Goal: Task Accomplishment & Management: Manage account settings

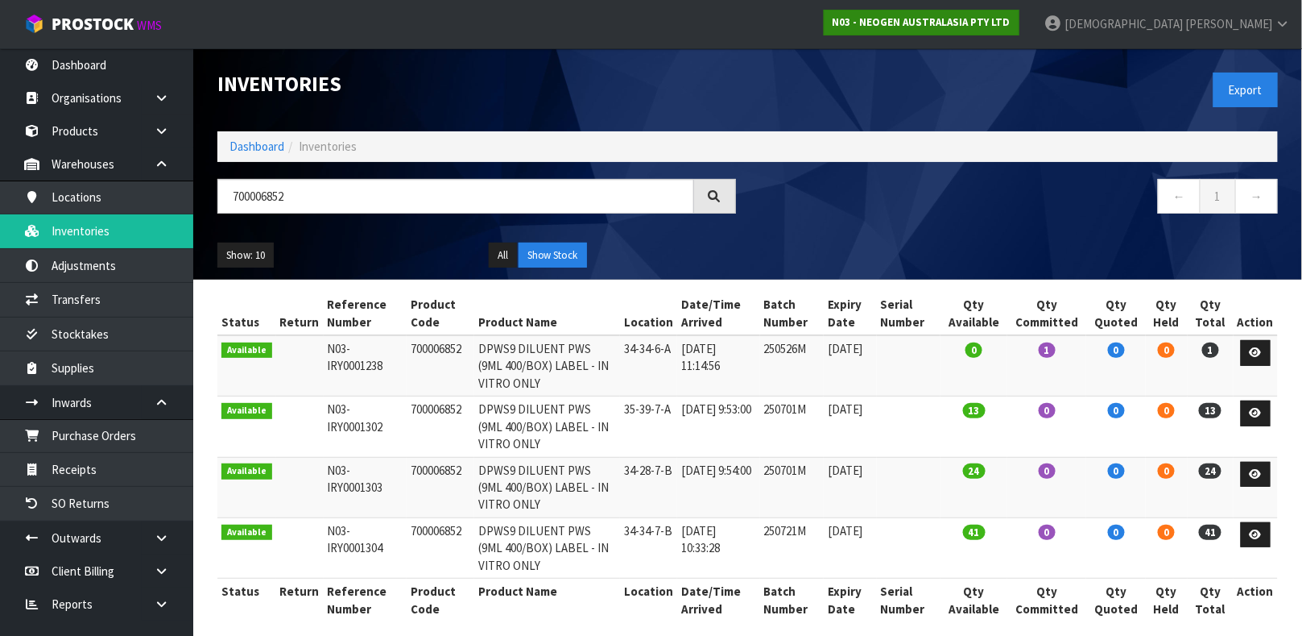
type input "700006852"
click at [1011, 15] on strong "N03 - NEOGEN AUSTRALASIA PTY LTD" at bounding box center [922, 22] width 178 height 14
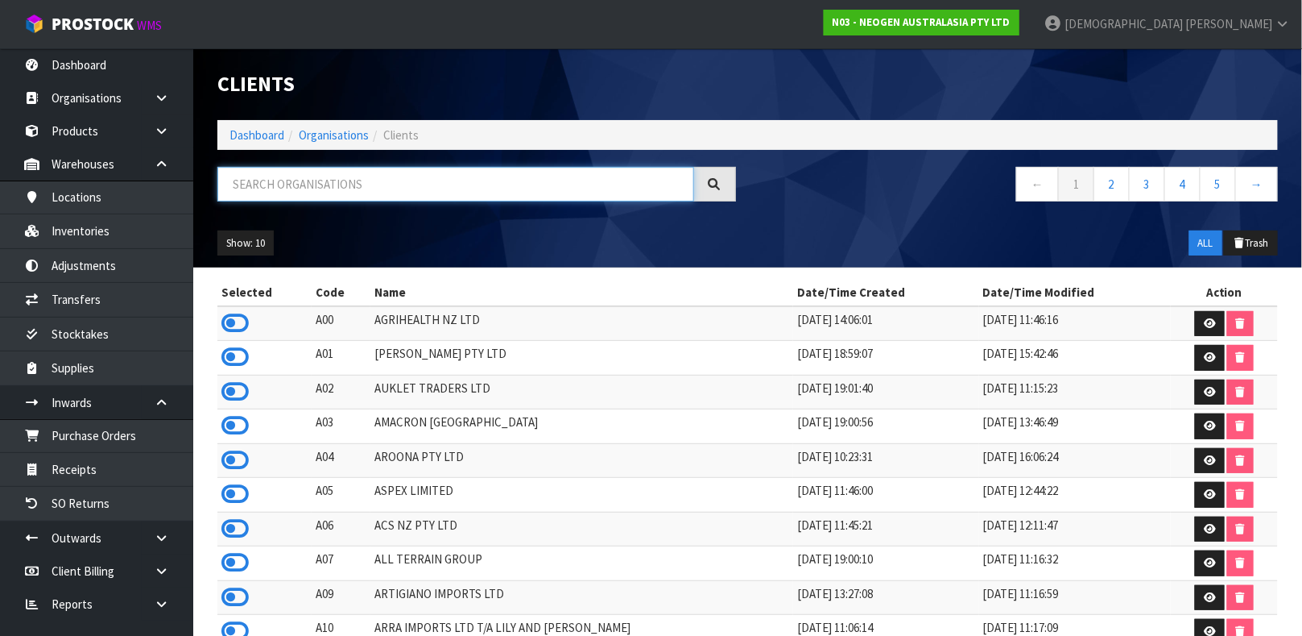
click at [345, 178] on input "text" at bounding box center [455, 184] width 477 height 35
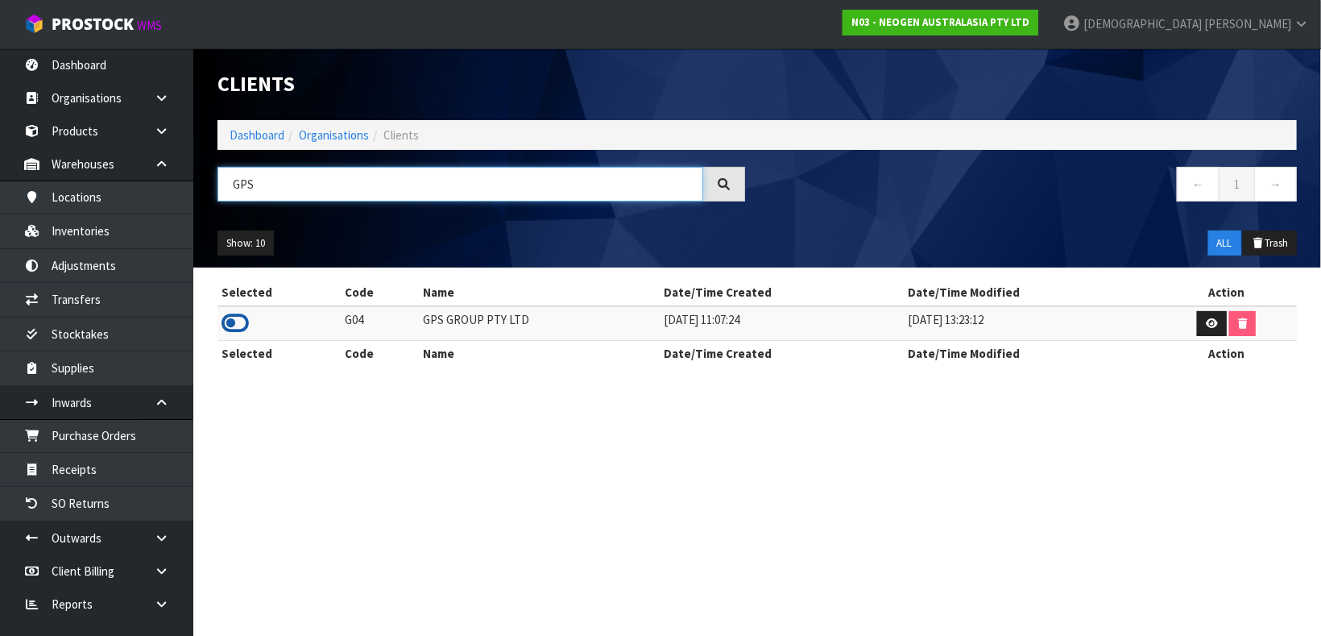
type input "GPS"
click at [240, 321] on icon at bounding box center [235, 323] width 27 height 24
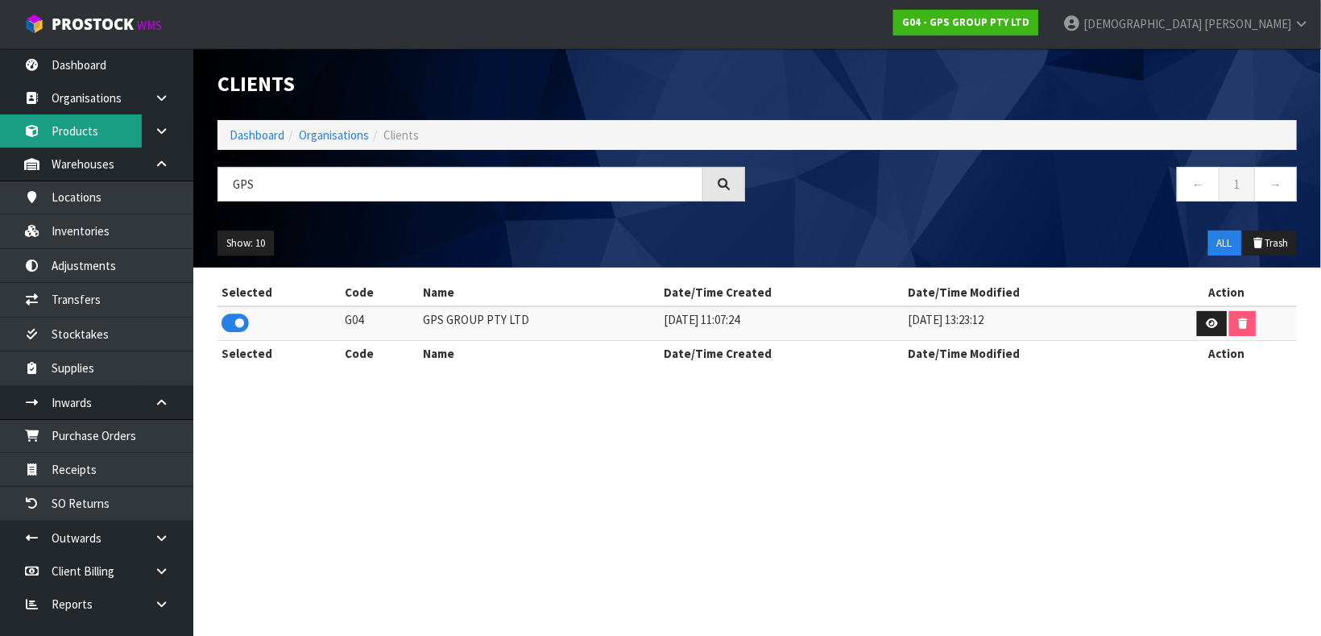
click at [90, 135] on link "Products" at bounding box center [96, 130] width 193 height 33
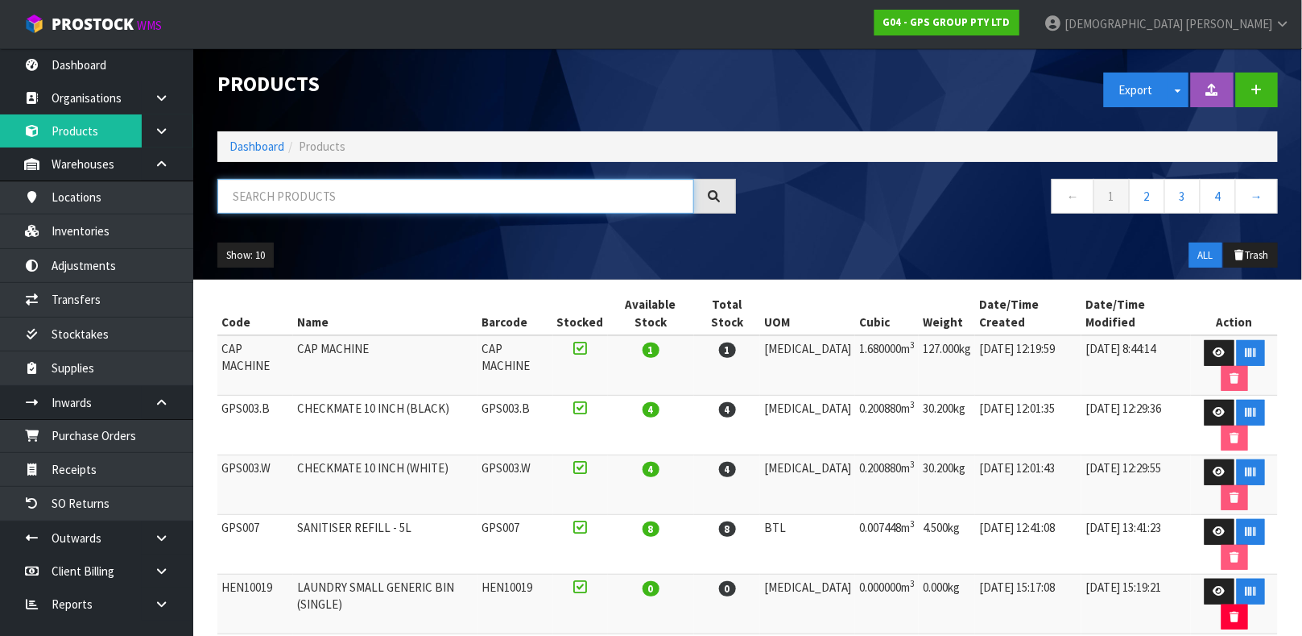
click at [308, 189] on input "text" at bounding box center [455, 196] width 477 height 35
click at [83, 135] on link "Products" at bounding box center [96, 130] width 193 height 33
click at [402, 204] on input "text" at bounding box center [455, 196] width 477 height 35
click at [402, 202] on input "text" at bounding box center [455, 196] width 477 height 35
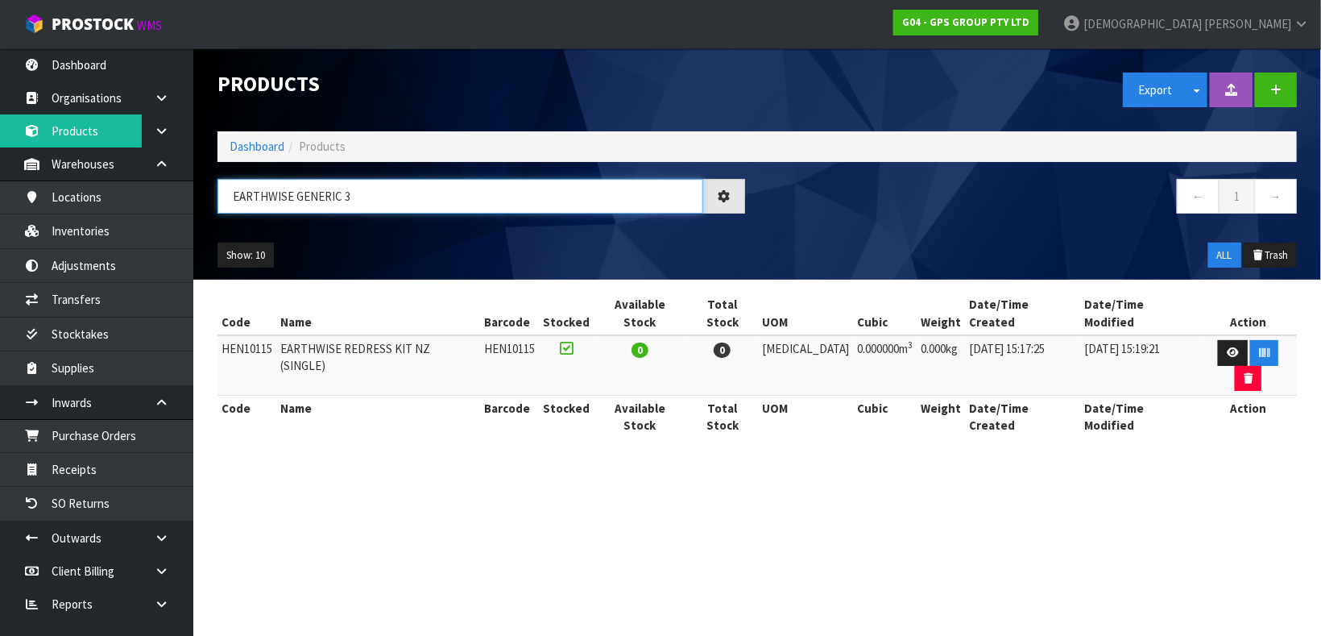
type input "EARTHWISE GENERIC 3"
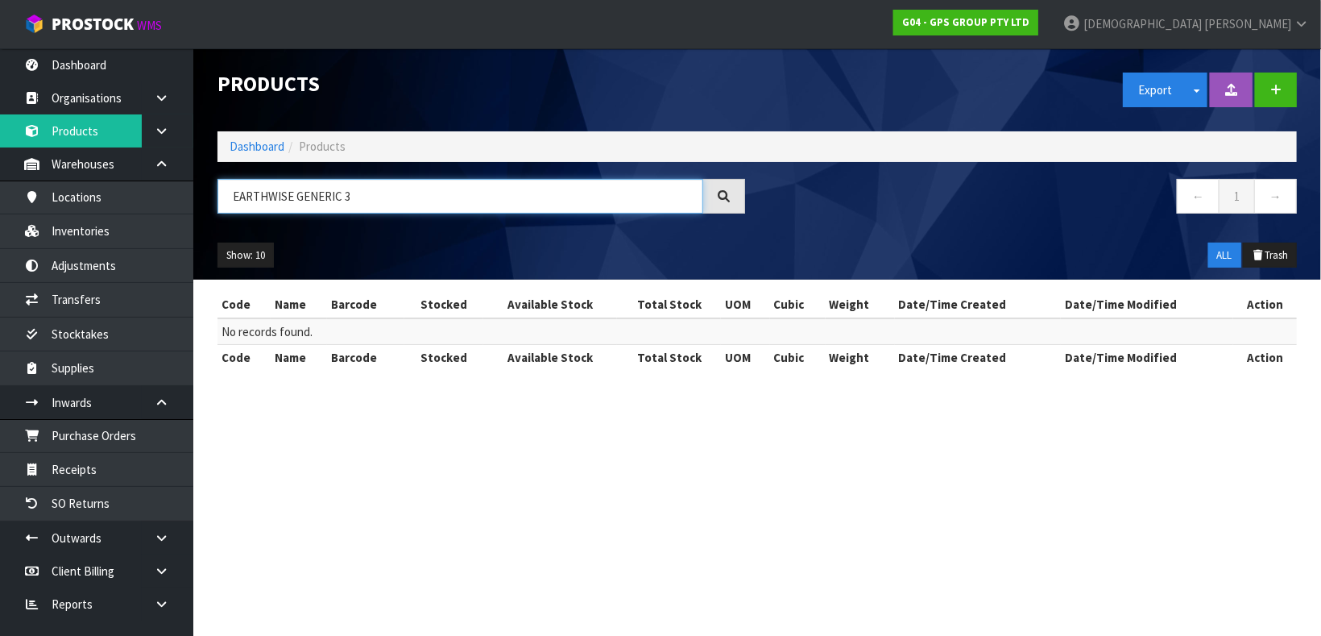
click at [466, 198] on input "EARTHWISE GENERIC 3" at bounding box center [460, 196] width 486 height 35
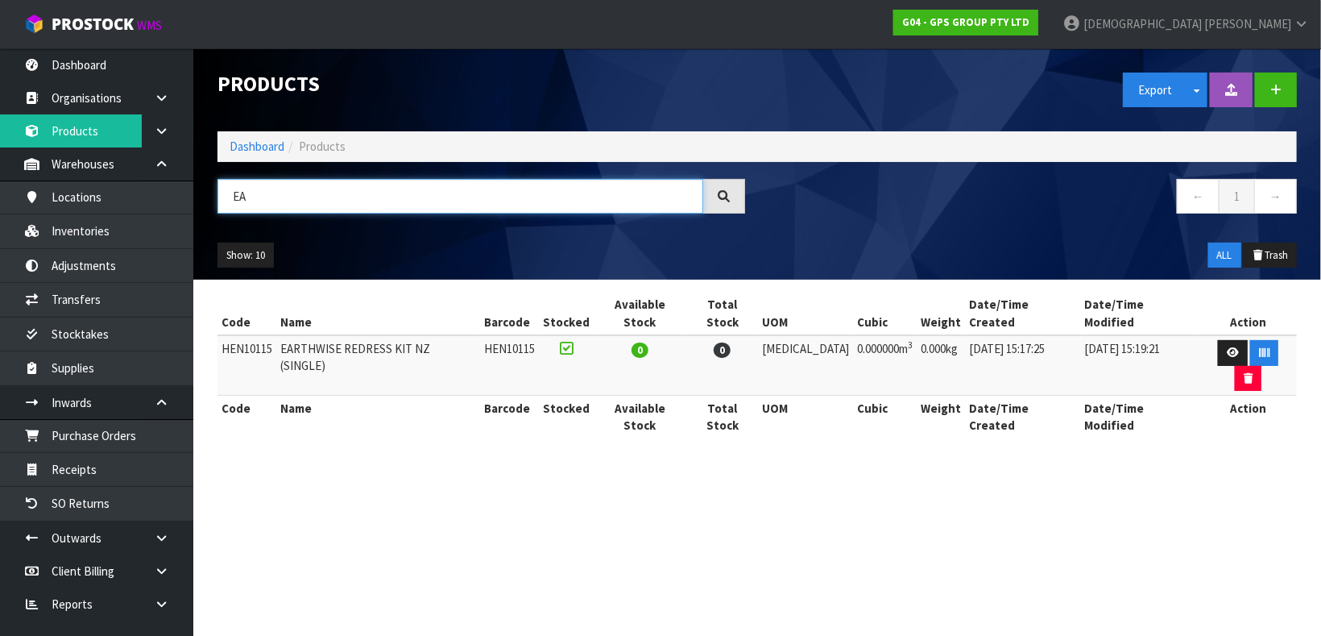
type input "E"
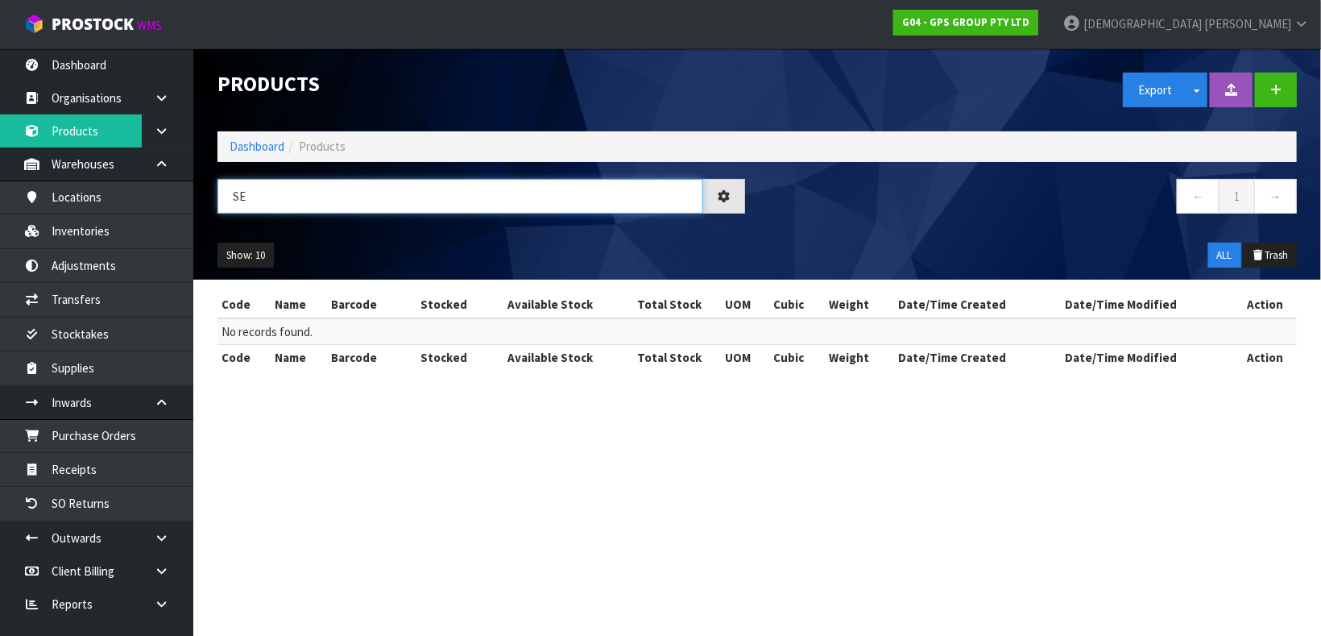
type input "S"
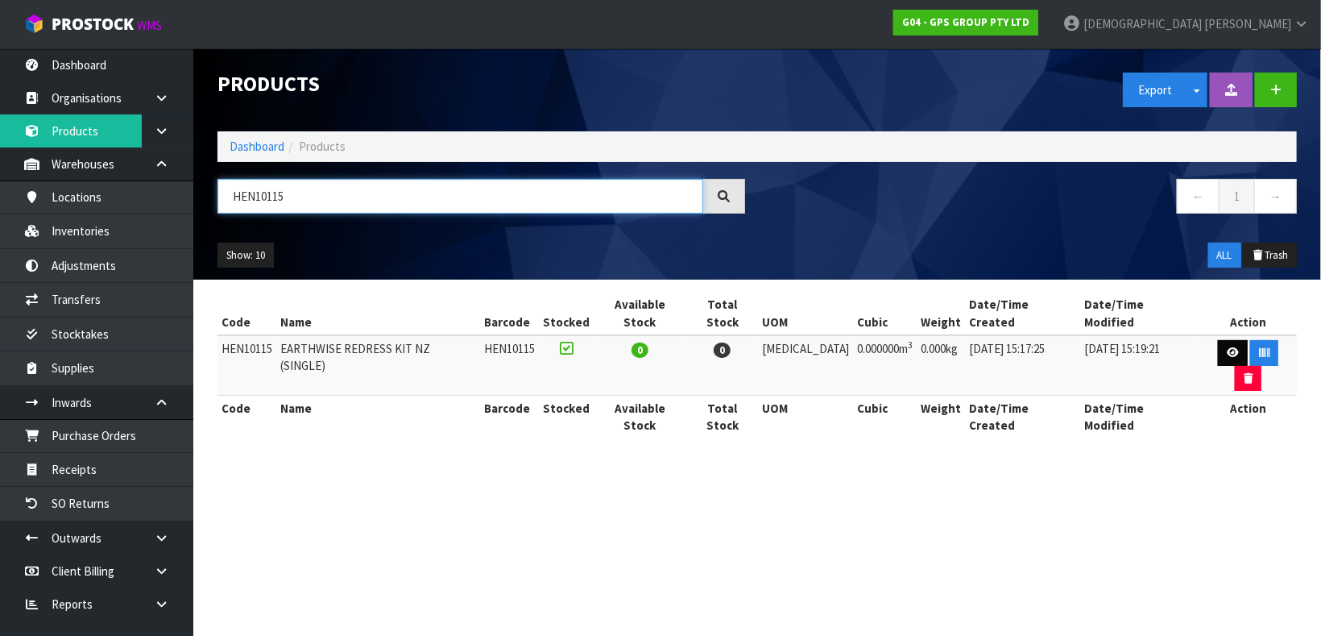
type input "HEN10115"
click at [1227, 347] on icon at bounding box center [1233, 352] width 12 height 10
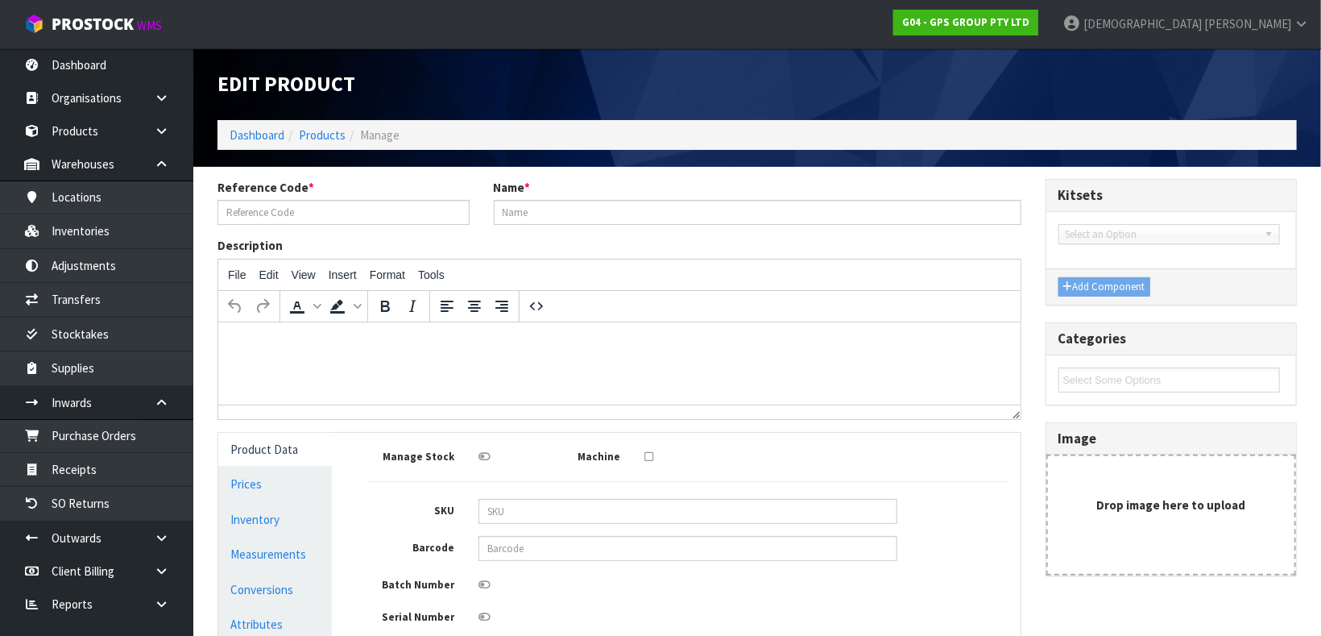
type input "HEN10115"
type input "EARTHWISE REDRESS KIT NZ (SINGLE)"
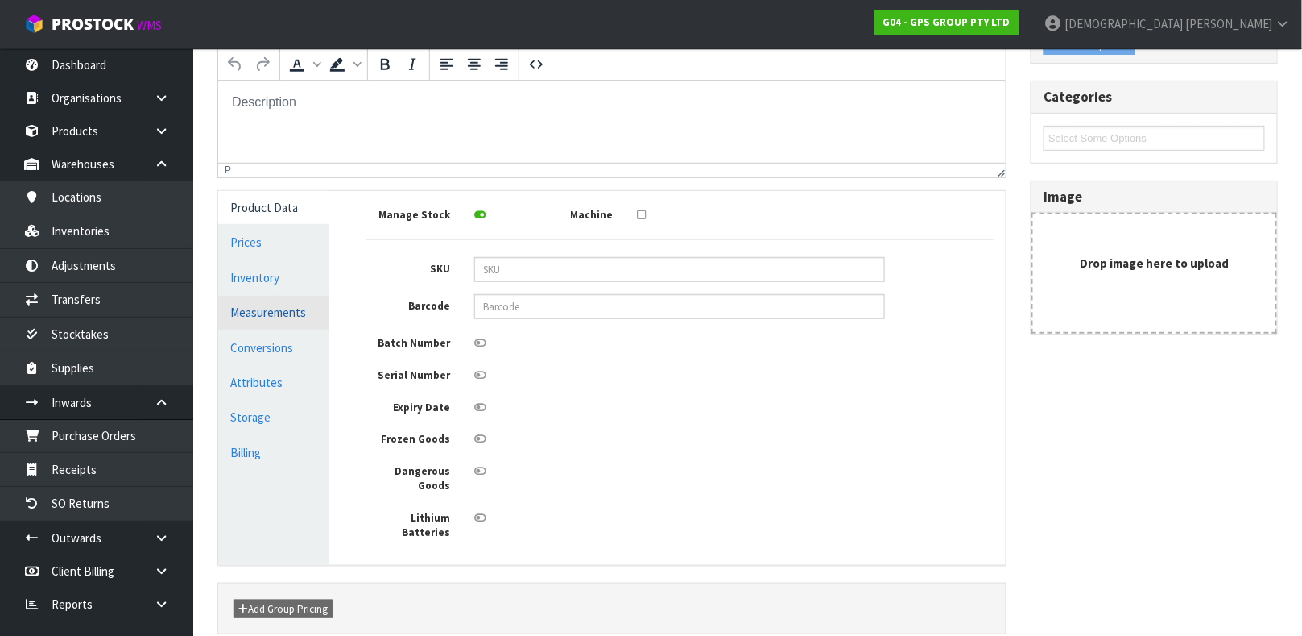
click at [273, 306] on link "Measurements" at bounding box center [273, 312] width 111 height 33
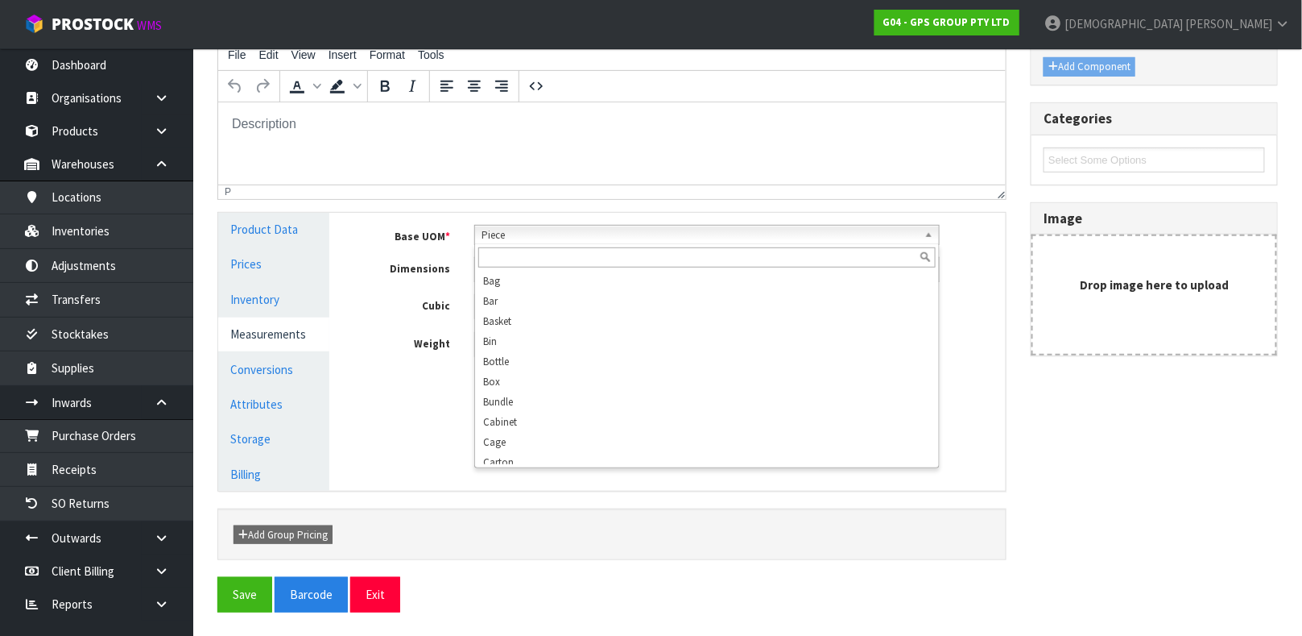
scroll to position [288, 0]
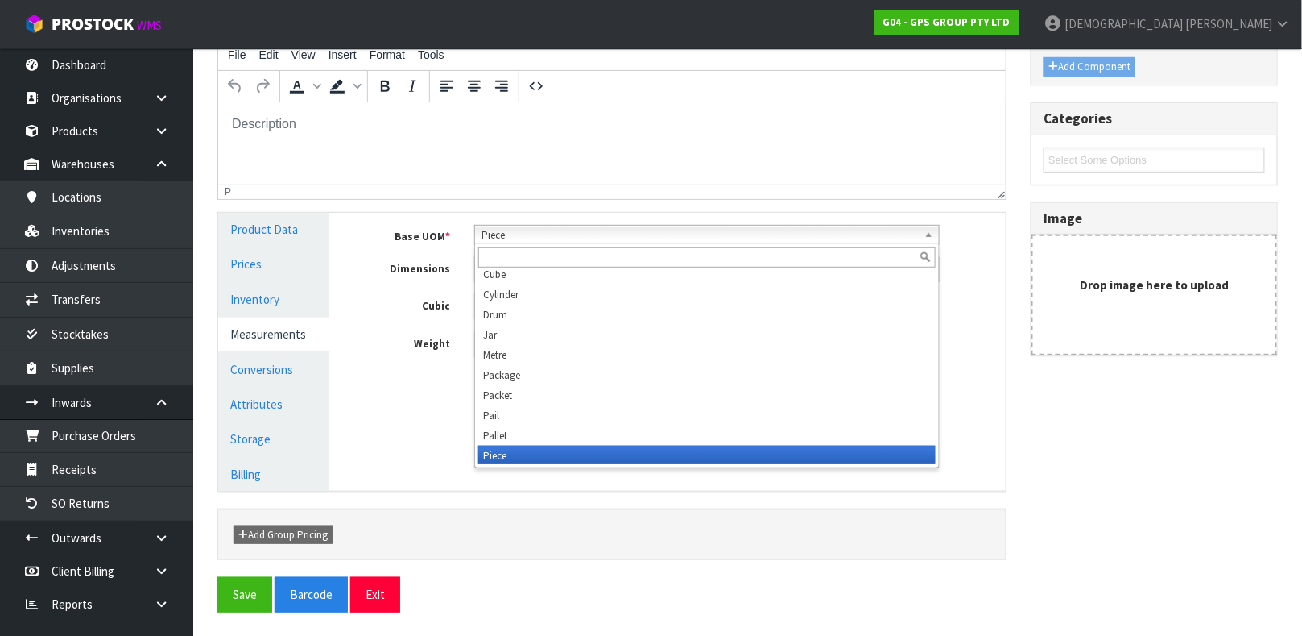
click at [509, 230] on span "Piece" at bounding box center [700, 235] width 437 height 19
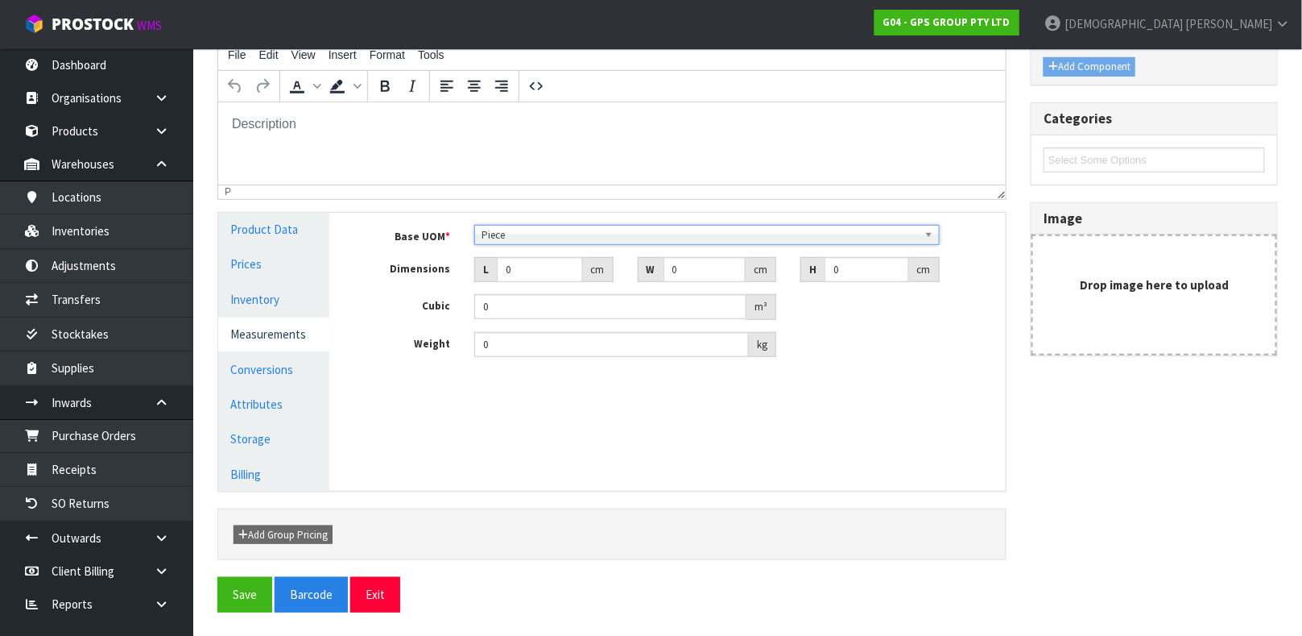
click at [509, 230] on span "Piece" at bounding box center [700, 235] width 437 height 19
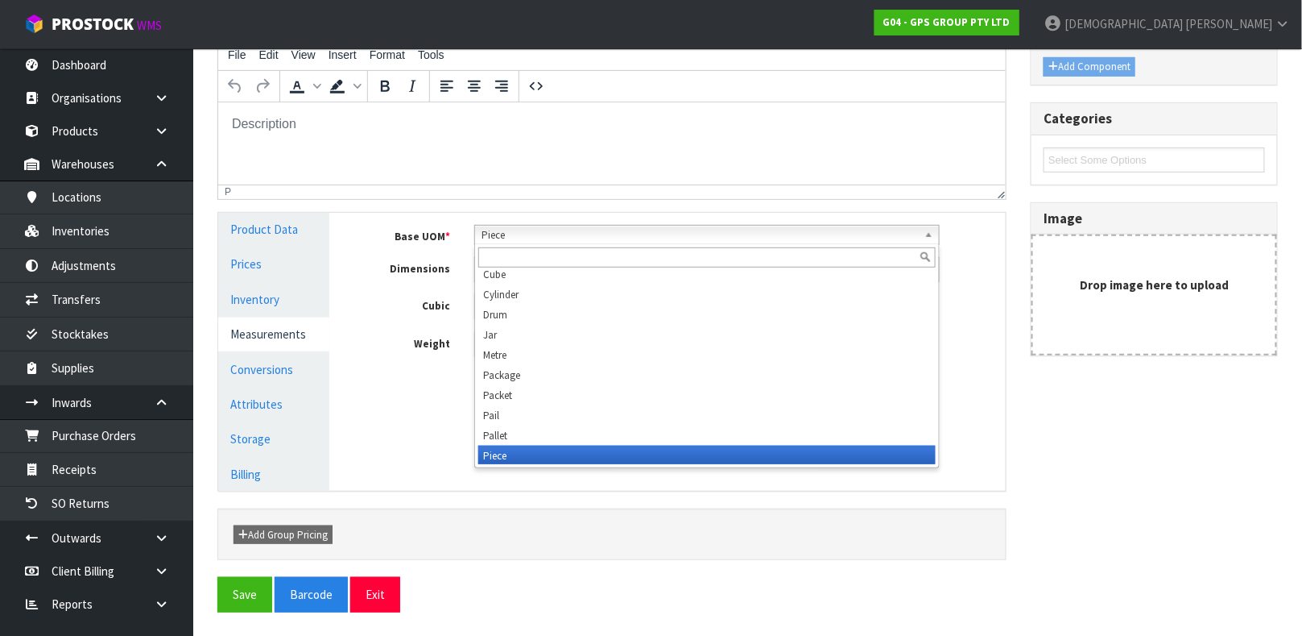
click at [509, 230] on span "Piece" at bounding box center [700, 235] width 437 height 19
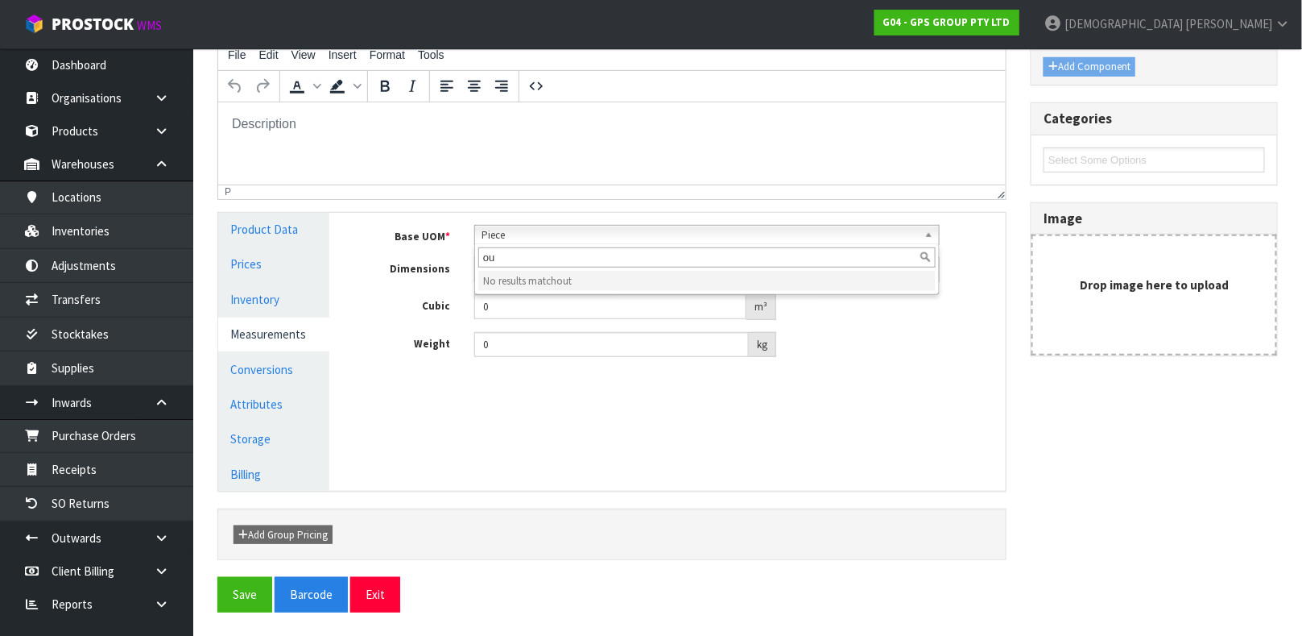
type input "o"
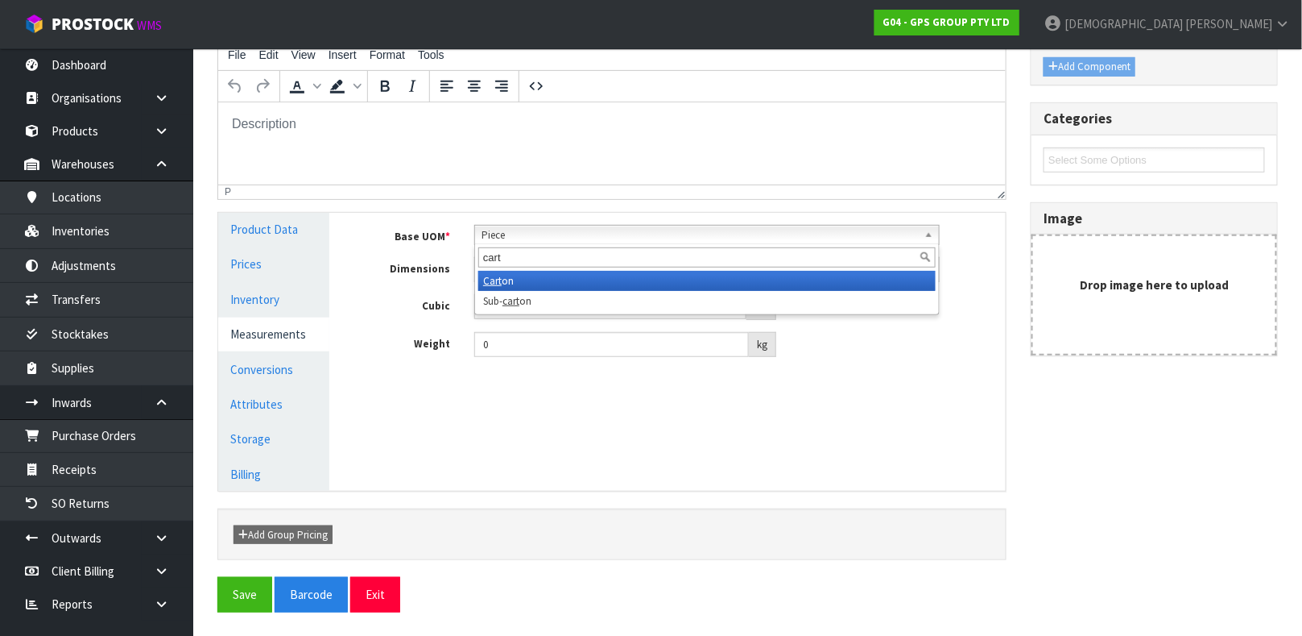
type input "cart"
click at [557, 279] on li "Cart on" at bounding box center [707, 281] width 458 height 20
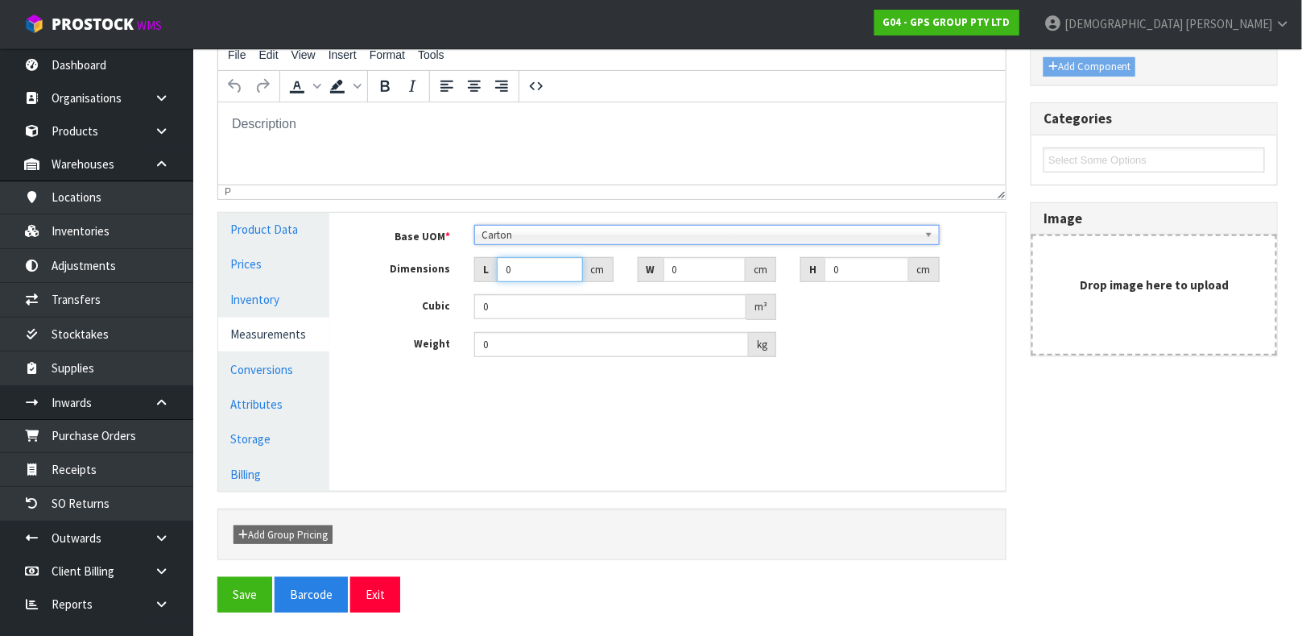
click at [544, 271] on input "0" at bounding box center [540, 269] width 86 height 25
type input "1"
type input "0.000001"
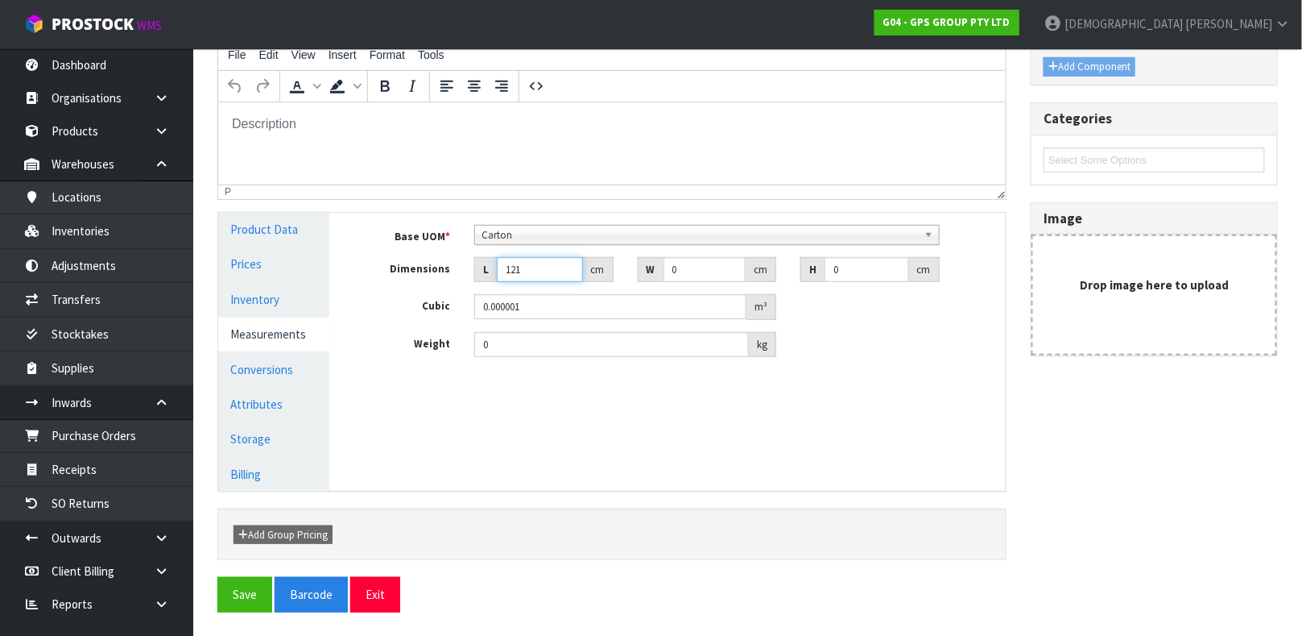
type input "121"
type input "42"
type input "2"
type input "0.010164"
type input "2"
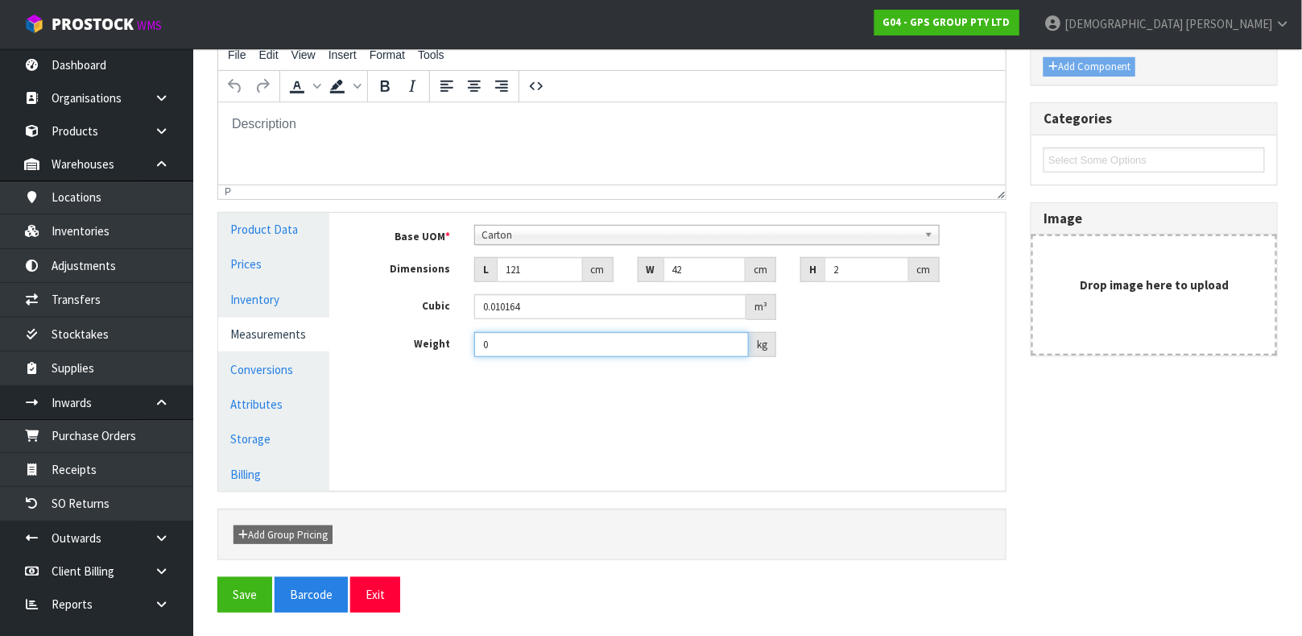
click at [557, 342] on input "0" at bounding box center [611, 344] width 275 height 25
click at [557, 344] on input "0" at bounding box center [611, 344] width 275 height 25
type input "1.2"
click at [217, 577] on button "Save" at bounding box center [244, 594] width 55 height 35
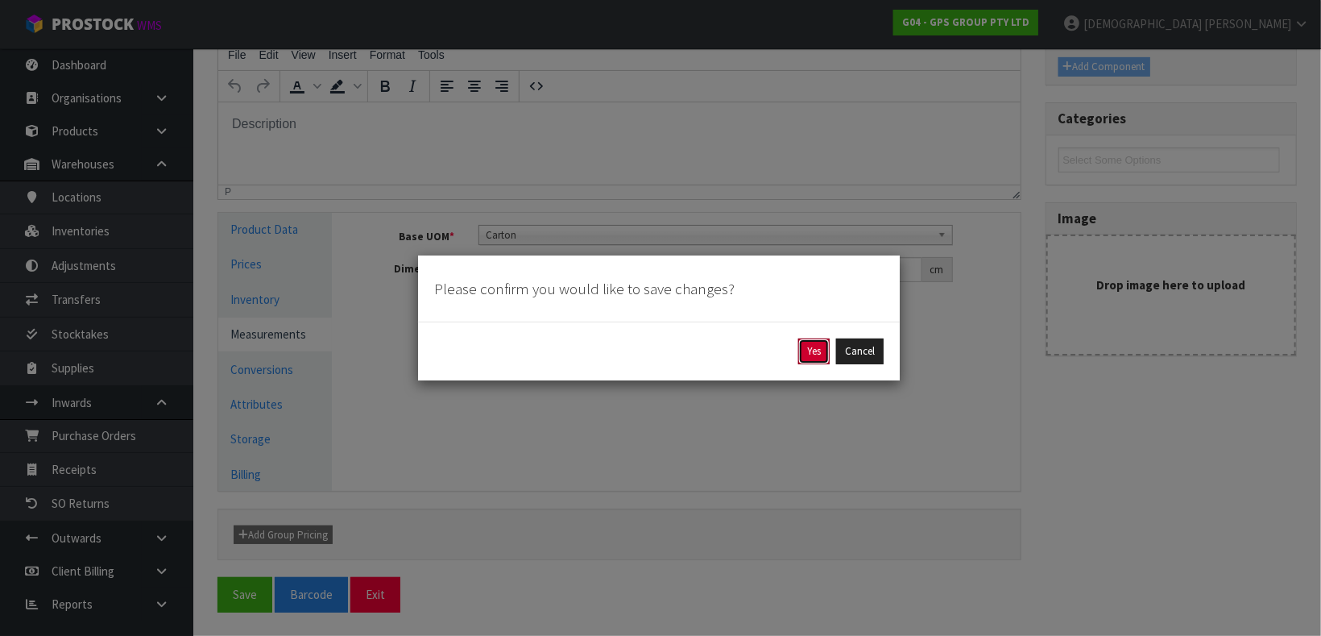
click button "Yes" at bounding box center [813, 351] width 31 height 26
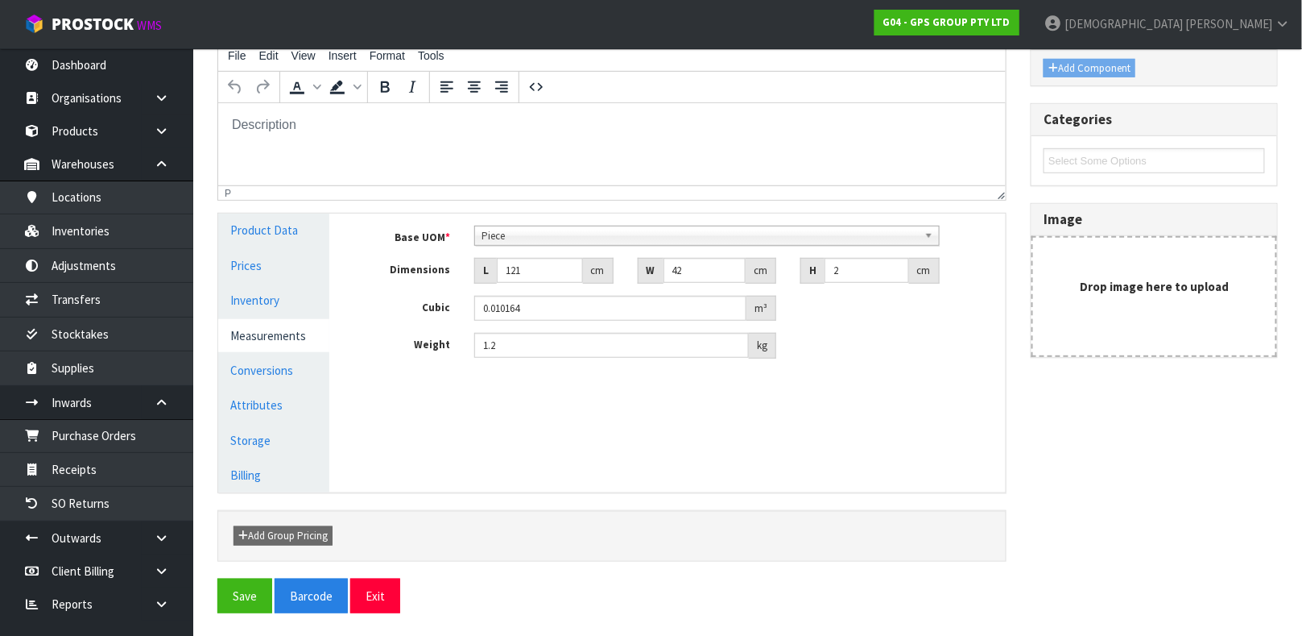
scroll to position [279, 0]
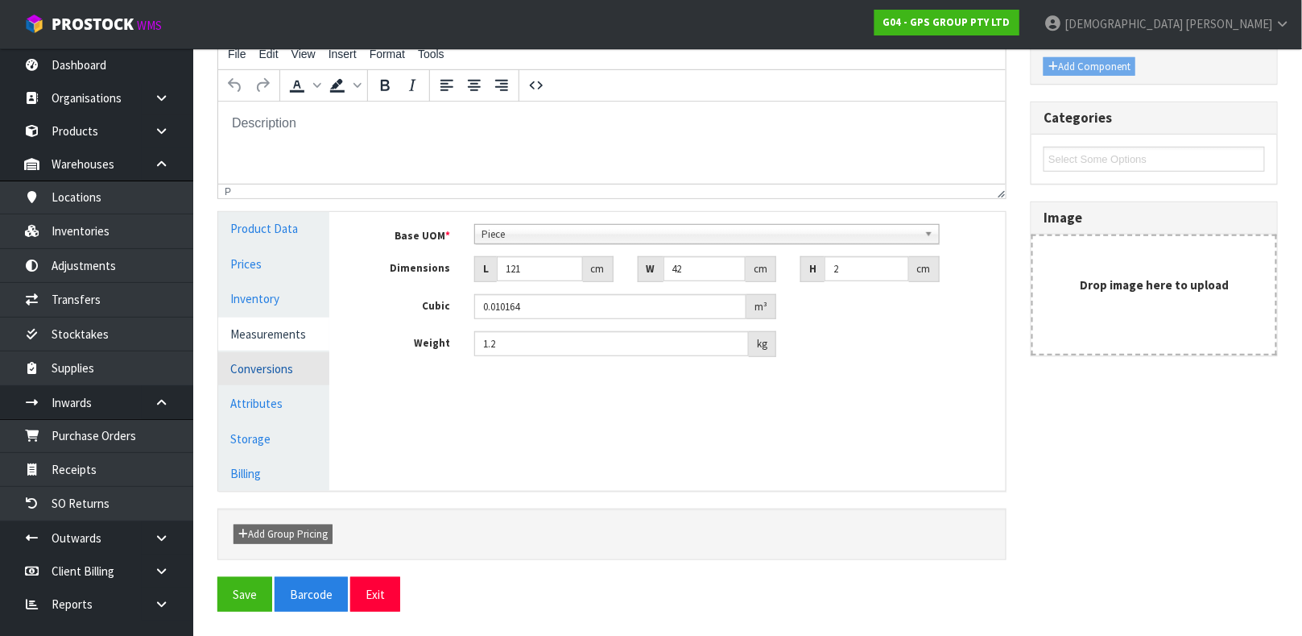
click at [292, 355] on link "Conversions" at bounding box center [273, 368] width 111 height 33
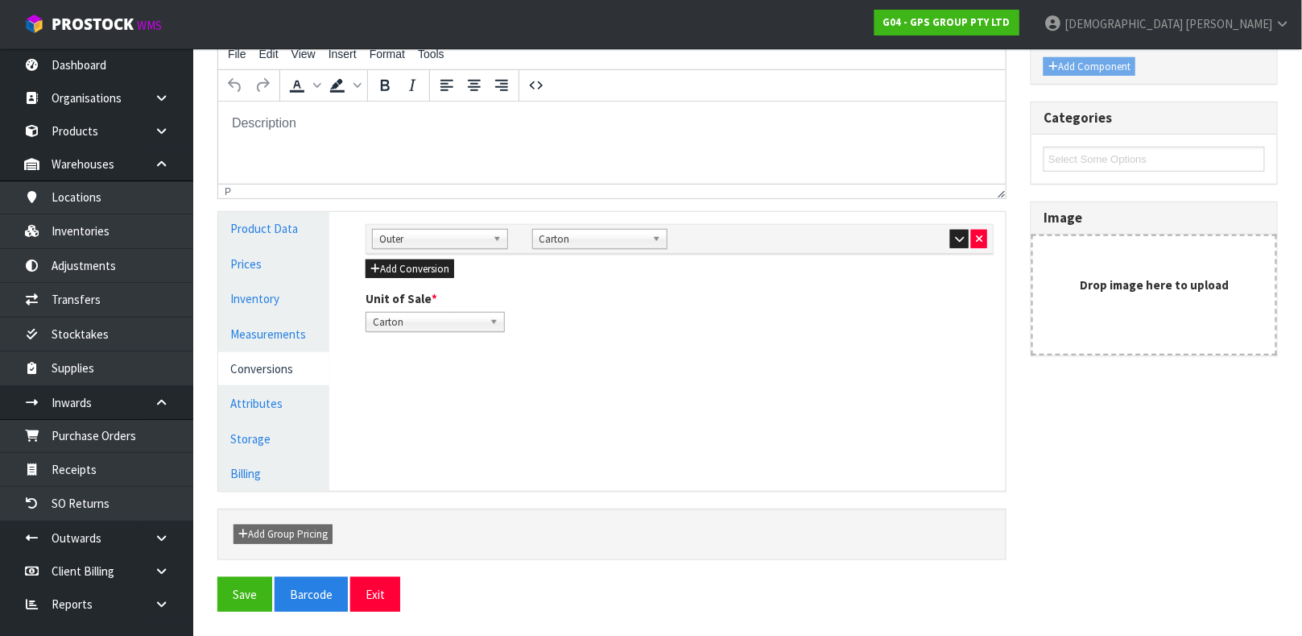
click at [963, 226] on div "Sub Inner Inner Outer Pallet Outer Bag Bar Basket Bin Bottle Box Bundle Cabinet…" at bounding box center [679, 239] width 627 height 29
click at [959, 234] on icon "button" at bounding box center [959, 239] width 9 height 10
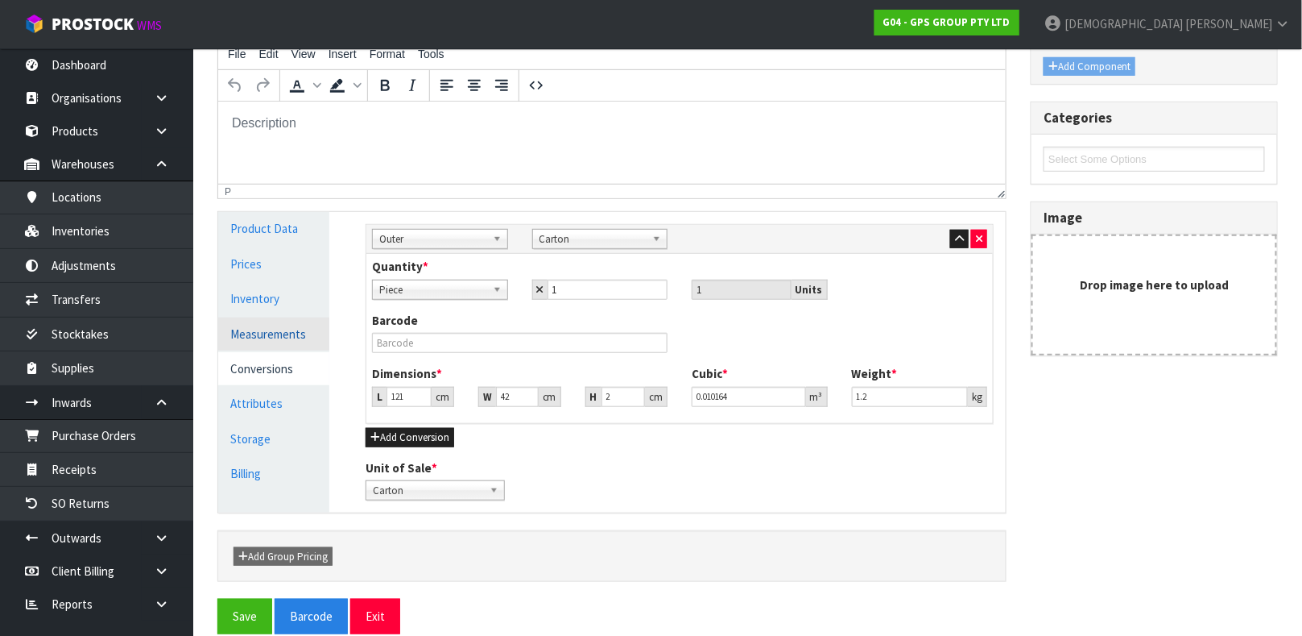
click at [263, 334] on link "Measurements" at bounding box center [273, 333] width 111 height 33
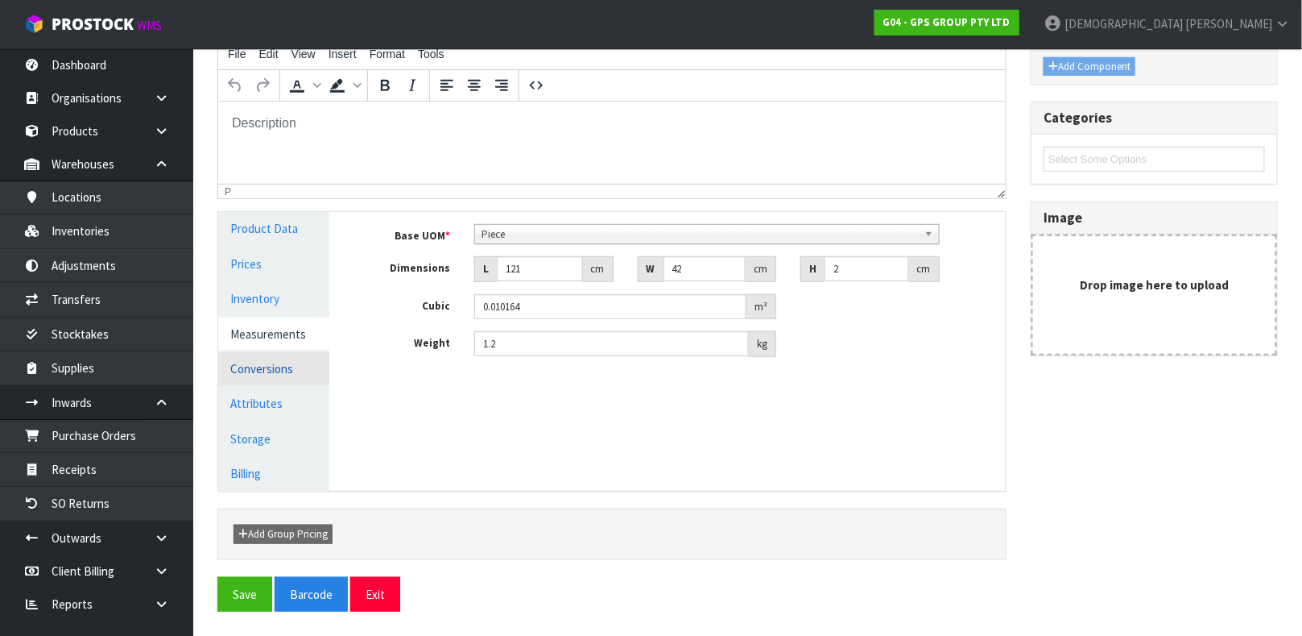
click at [263, 359] on link "Conversions" at bounding box center [273, 368] width 111 height 33
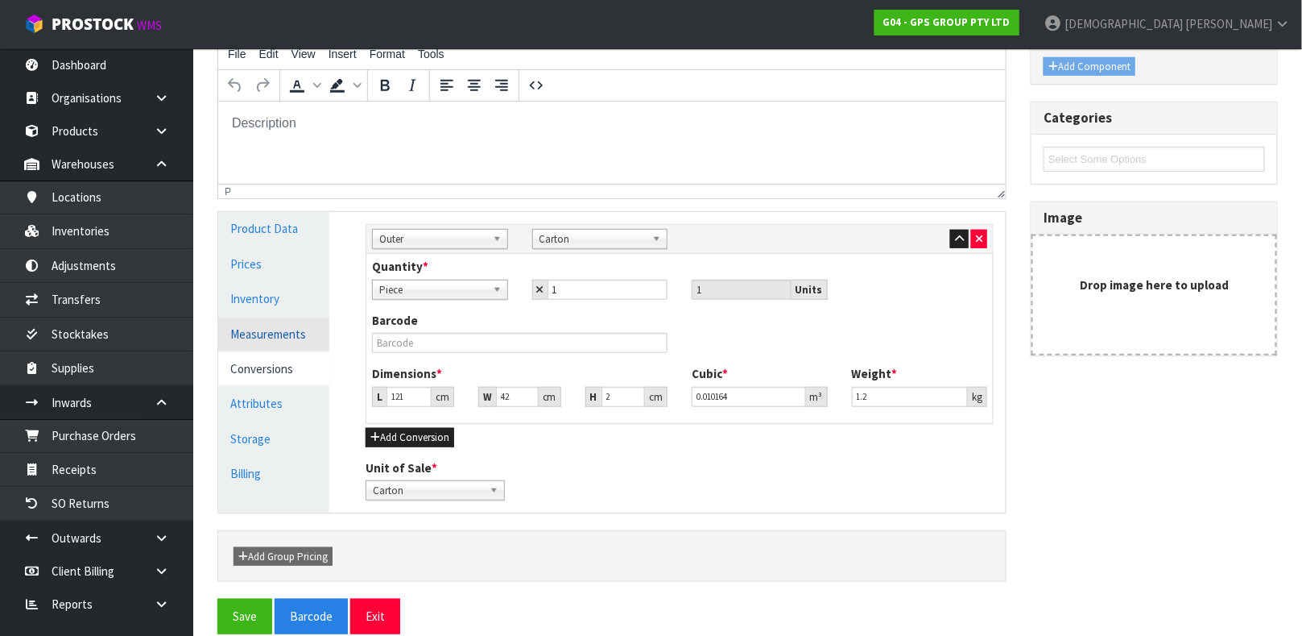
click at [247, 341] on link "Measurements" at bounding box center [273, 333] width 111 height 33
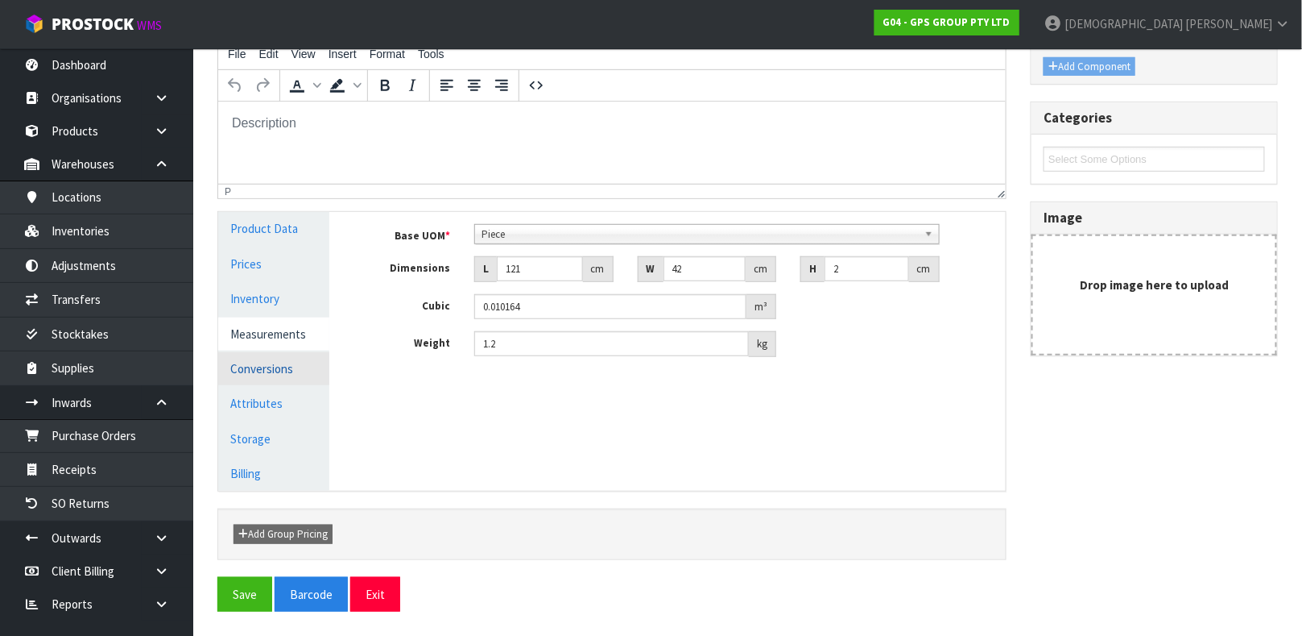
click at [248, 370] on link "Conversions" at bounding box center [273, 368] width 111 height 33
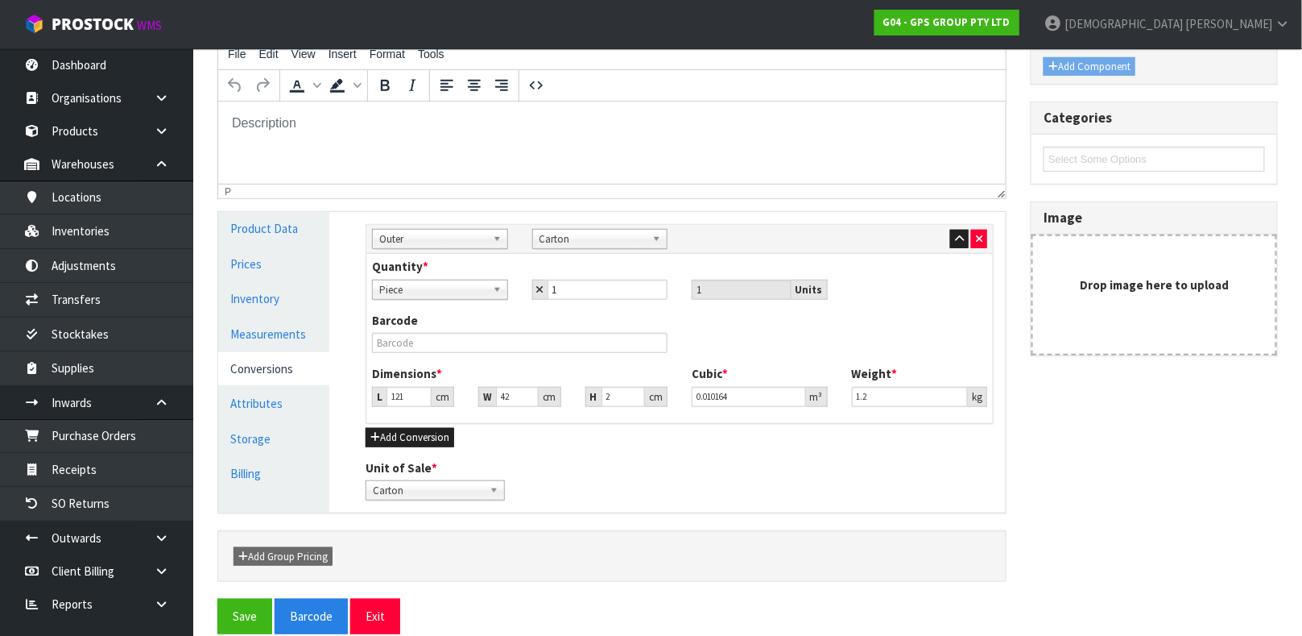
scroll to position [301, 0]
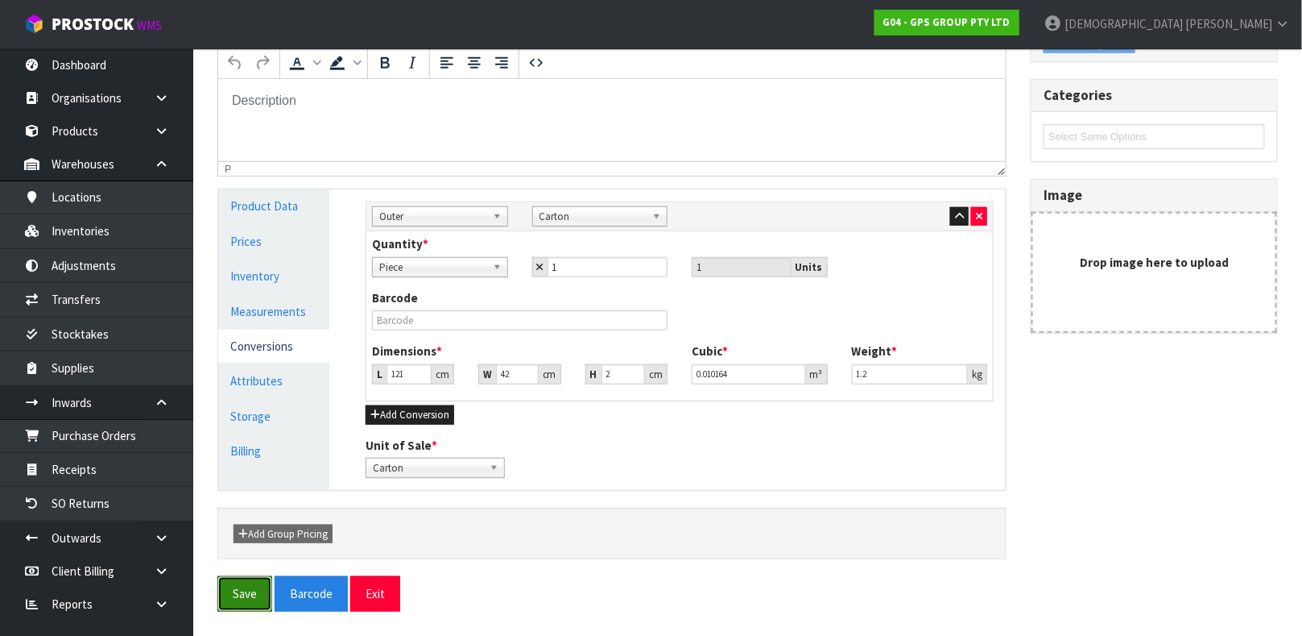
click at [247, 582] on button "Save" at bounding box center [244, 593] width 55 height 35
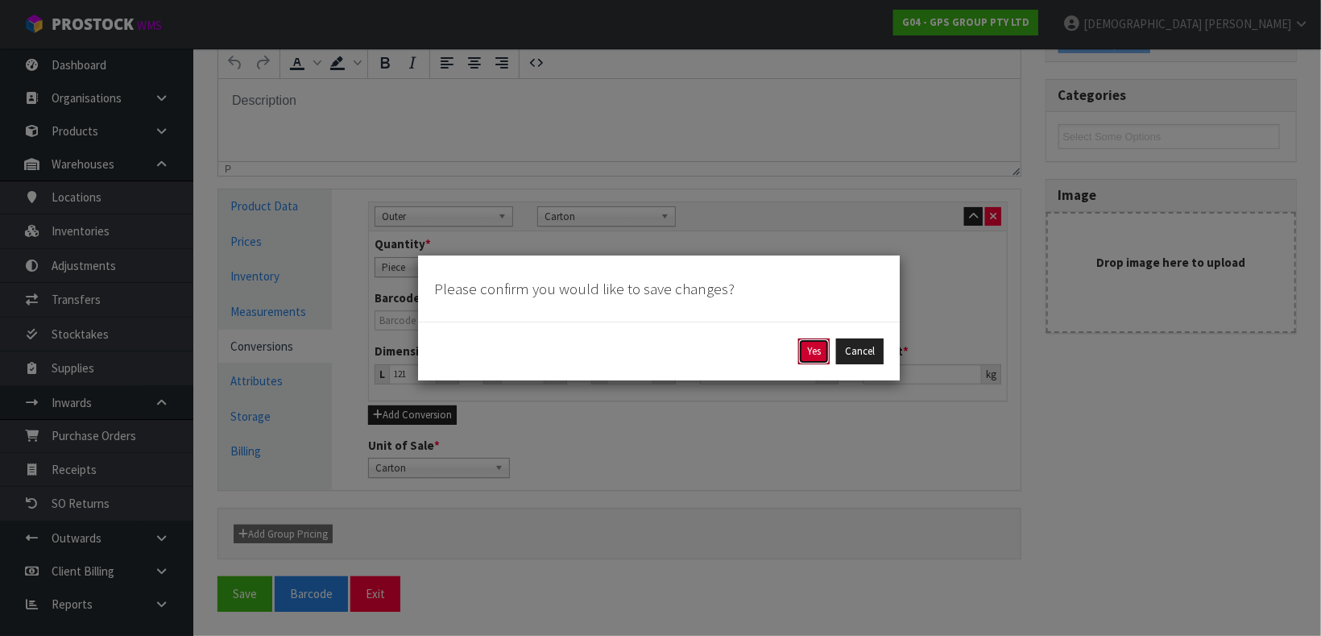
click button "Yes" at bounding box center [813, 351] width 31 height 26
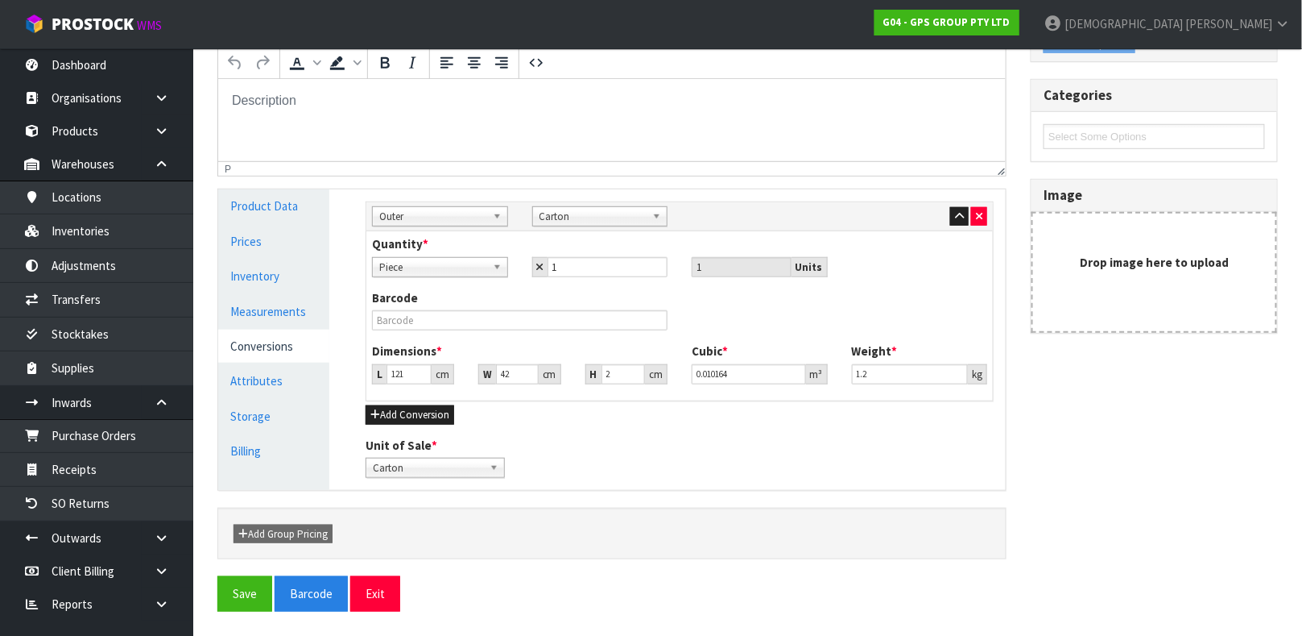
scroll to position [0, 0]
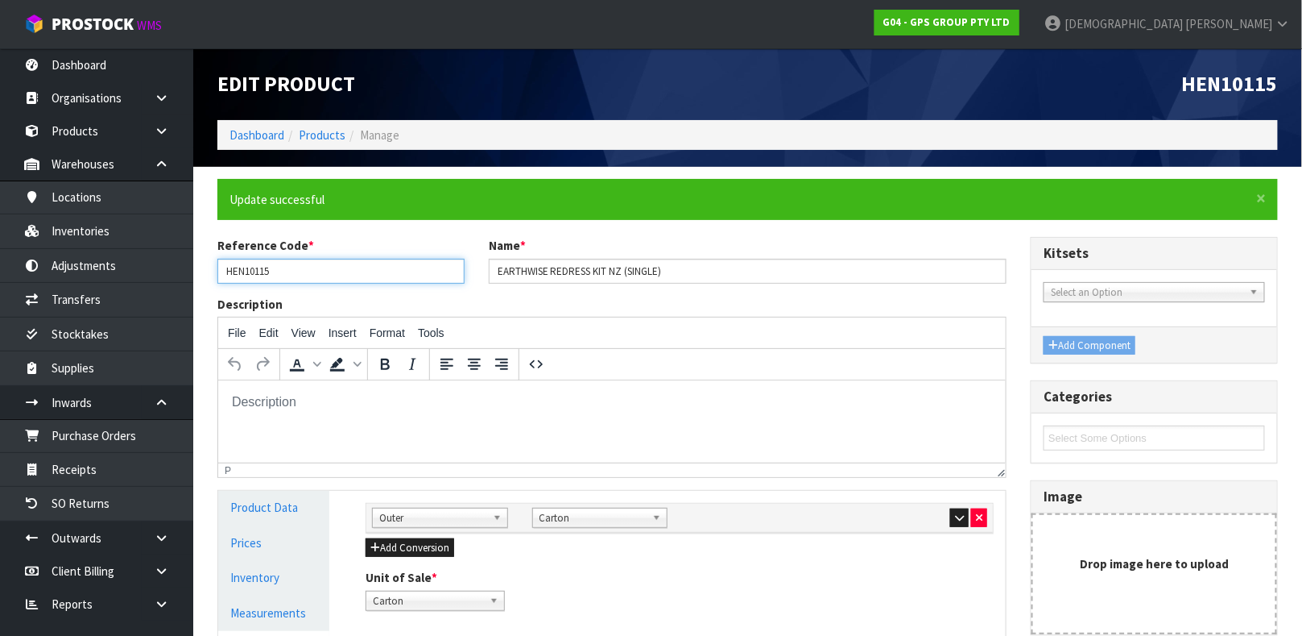
click at [264, 267] on input "HEN10115" at bounding box center [340, 271] width 247 height 25
drag, startPoint x: 316, startPoint y: 123, endPoint x: 316, endPoint y: 135, distance: 11.3
click at [316, 126] on ol "Dashboard Products Manage" at bounding box center [747, 135] width 1061 height 30
click at [316, 135] on link "Products" at bounding box center [322, 134] width 47 height 15
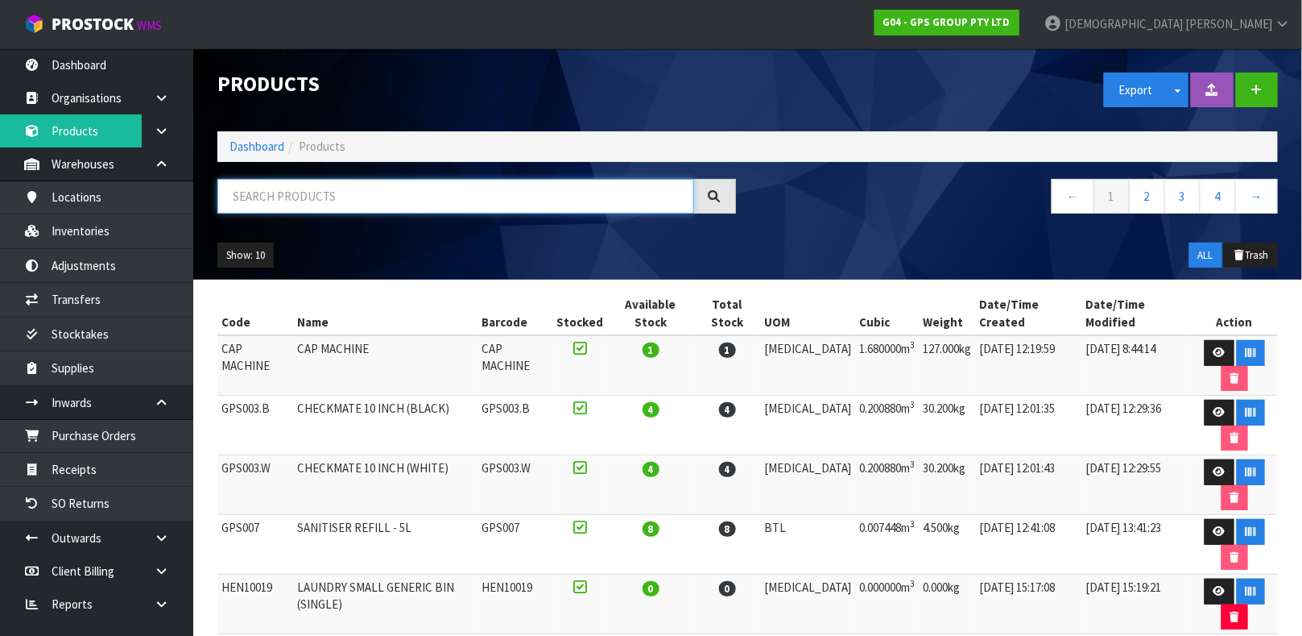
click at [418, 196] on input "text" at bounding box center [455, 196] width 477 height 35
paste input "HEN10115"
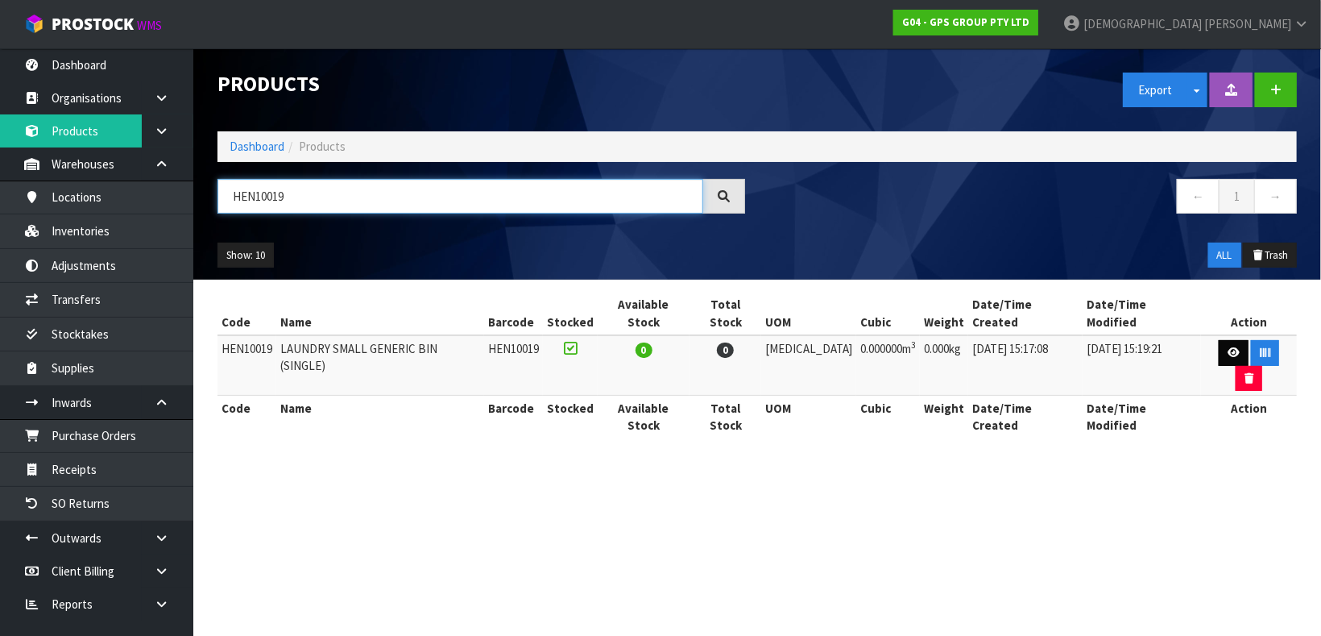
type input "HEN10019"
drag, startPoint x: 1206, startPoint y: 335, endPoint x: 1168, endPoint y: 333, distance: 37.9
click at [1219, 340] on link at bounding box center [1234, 353] width 30 height 26
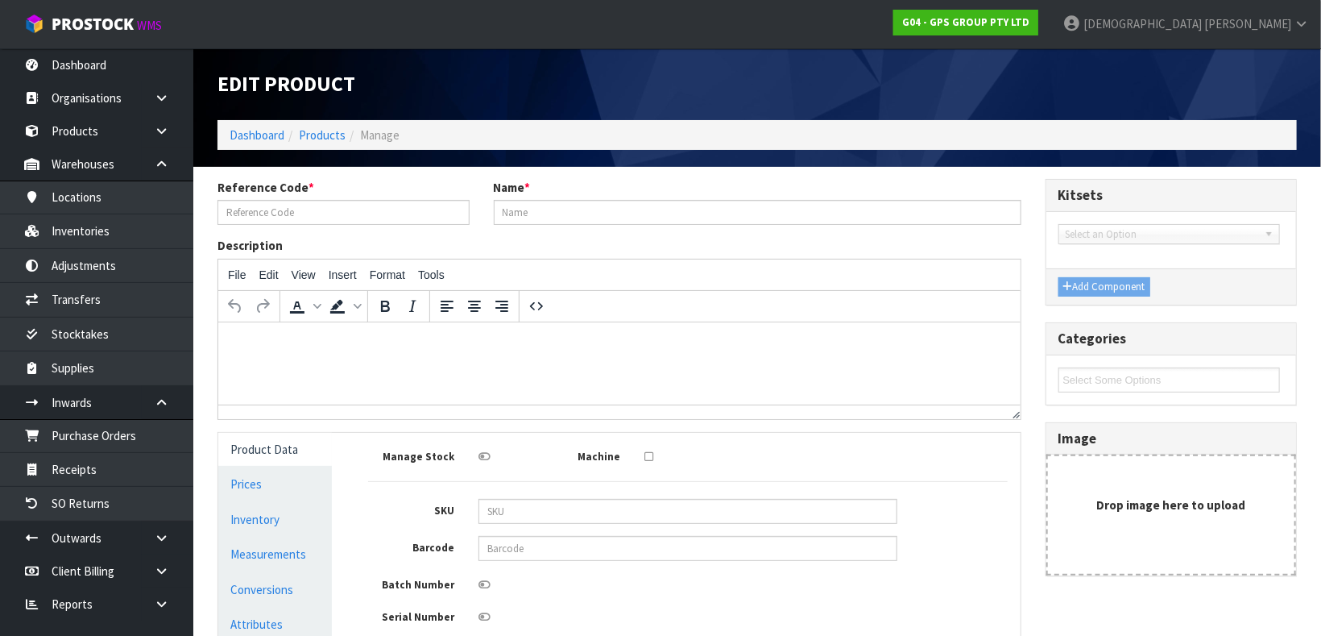
type input "HEN10019"
type input "LAUNDRY SMALL GENERIC BIN (SINGLE)"
type input "0"
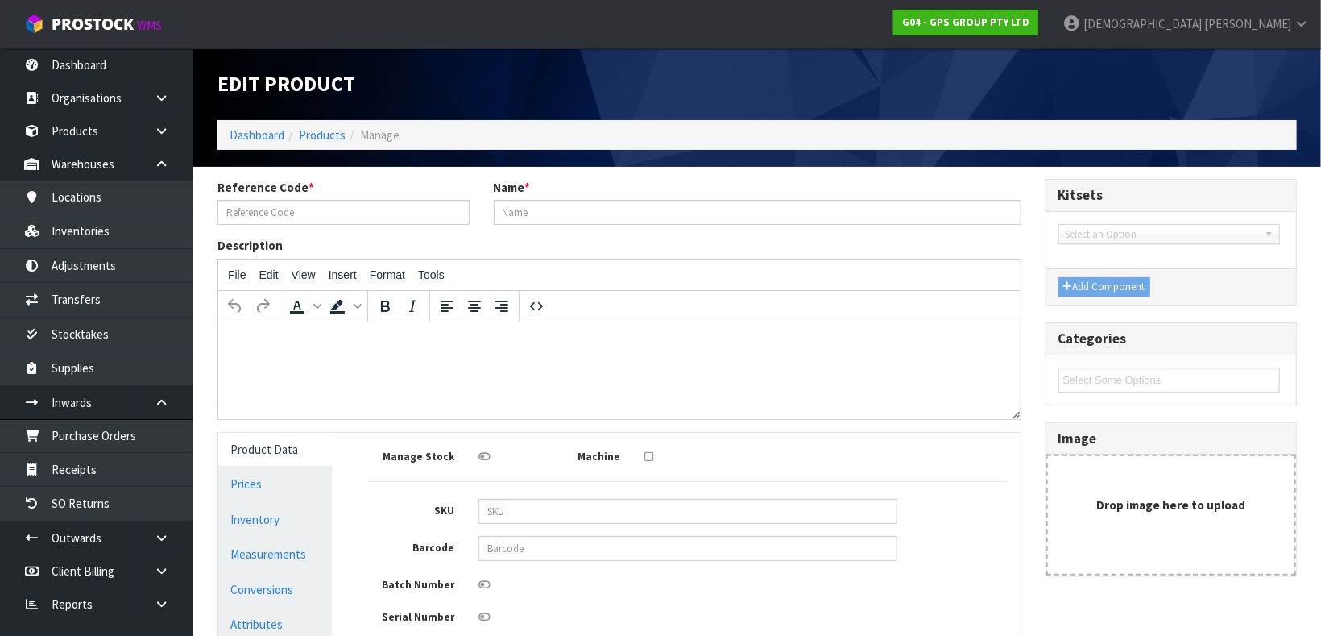
type input "0"
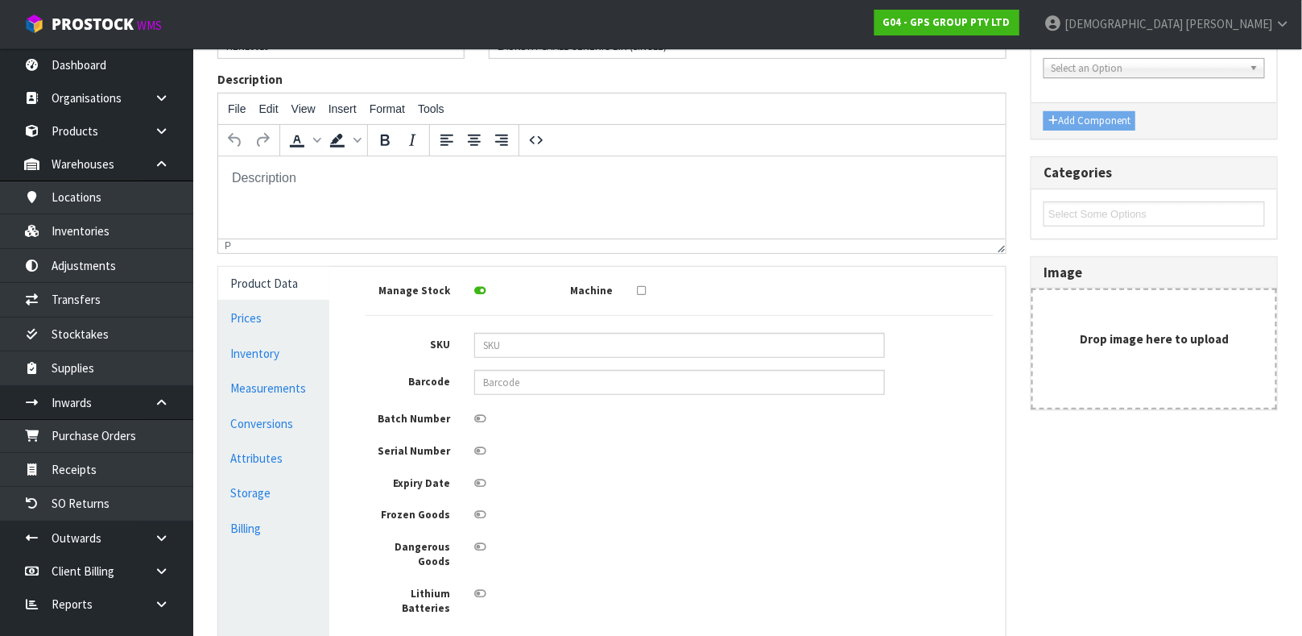
scroll to position [288, 0]
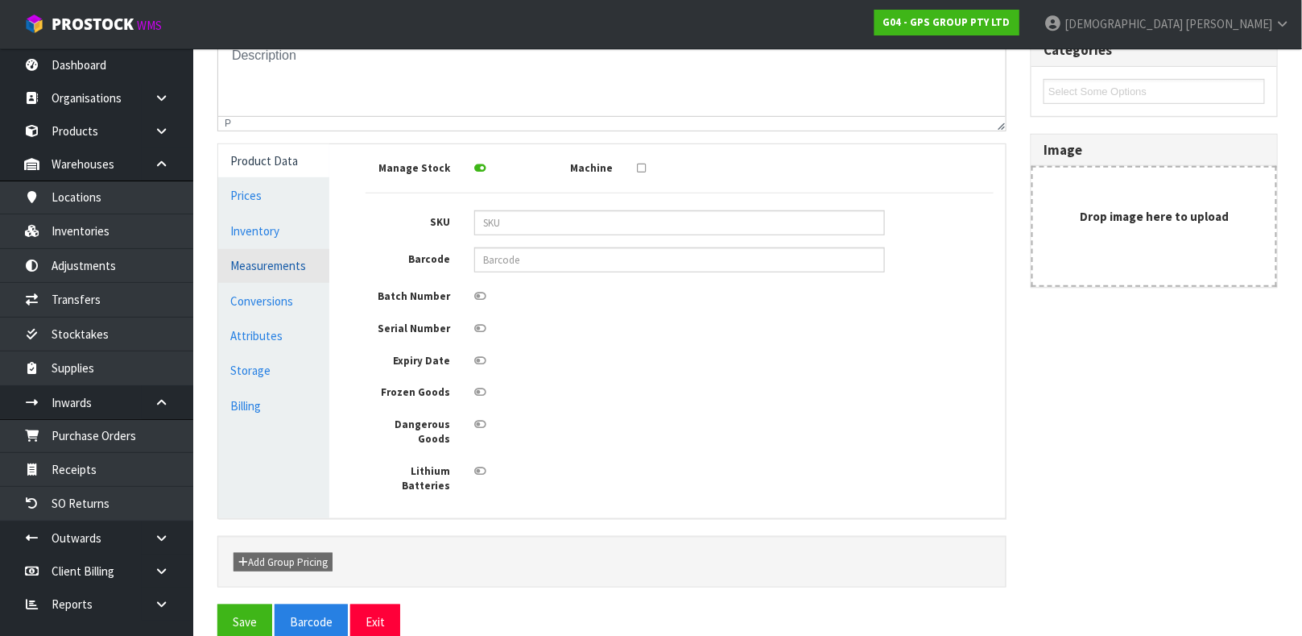
click at [274, 261] on link "Measurements" at bounding box center [273, 265] width 111 height 33
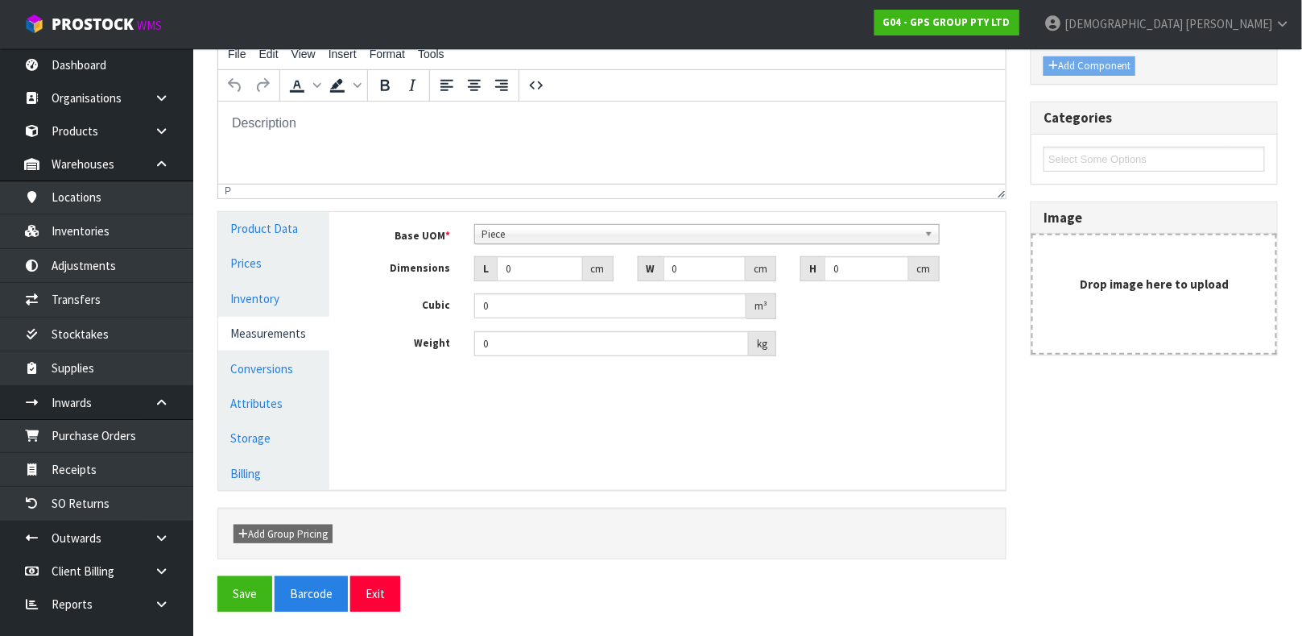
scroll to position [220, 0]
click at [518, 275] on input "0" at bounding box center [540, 269] width 86 height 25
type input "1"
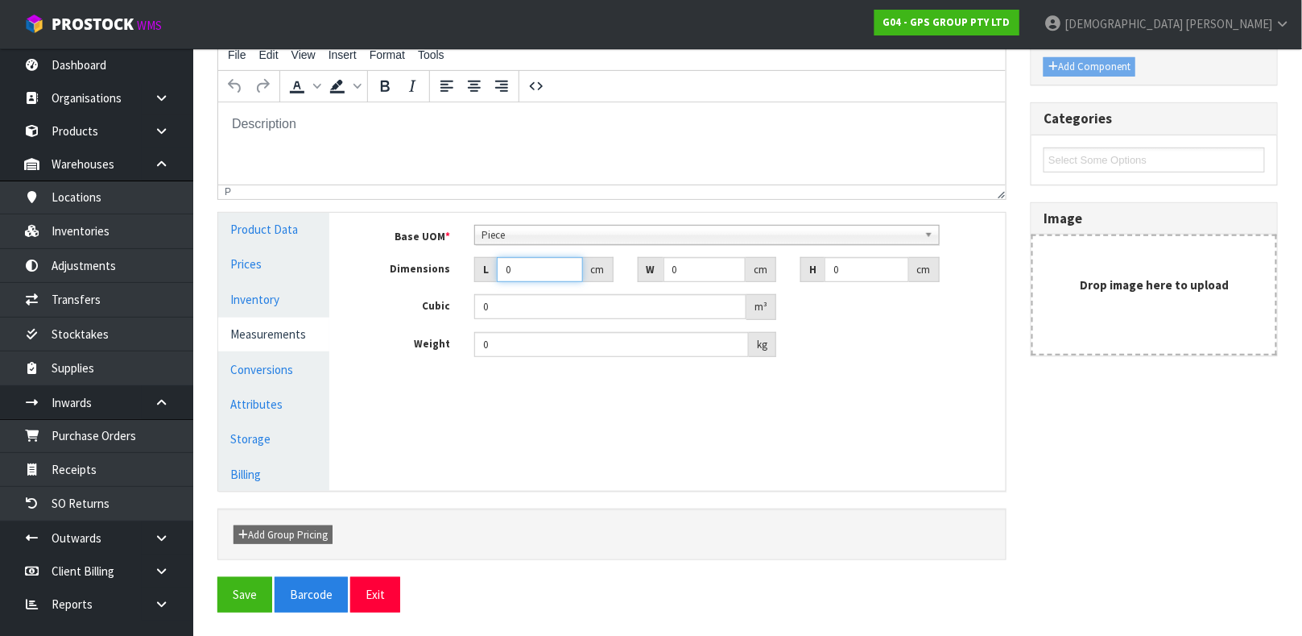
type input "0.000001"
type input "135"
type input "49"
type input "7"
type input "0.046305"
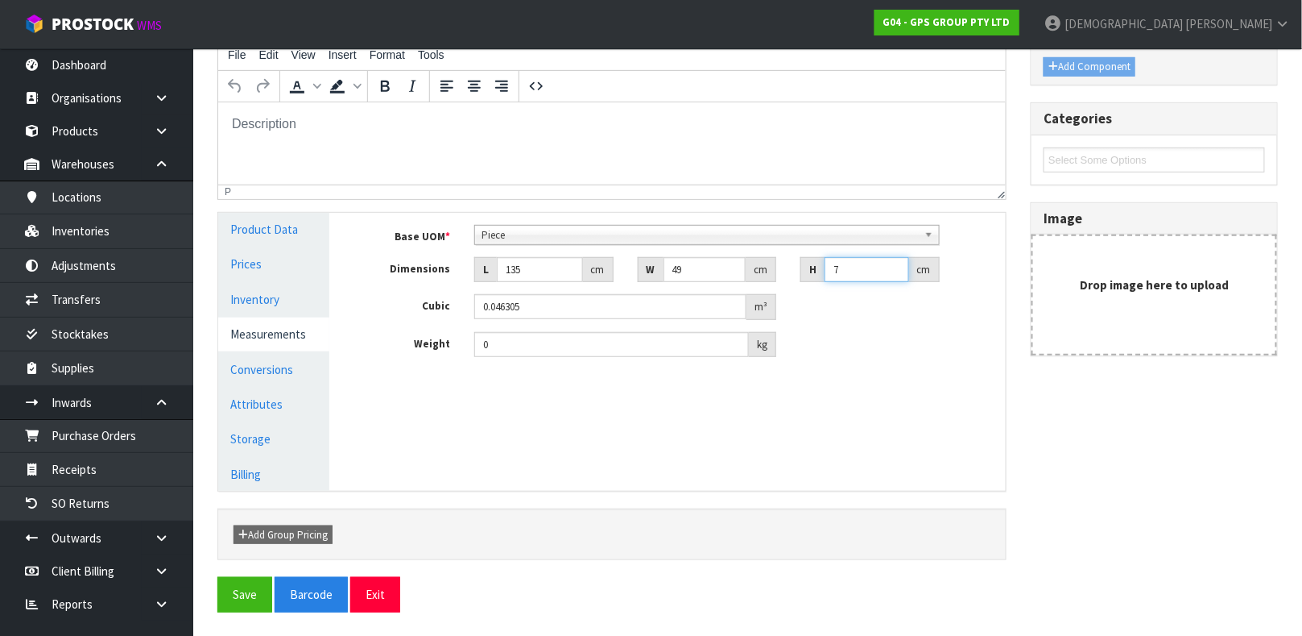
type input "7"
type input "6.05"
click at [217, 577] on button "Save" at bounding box center [244, 594] width 55 height 35
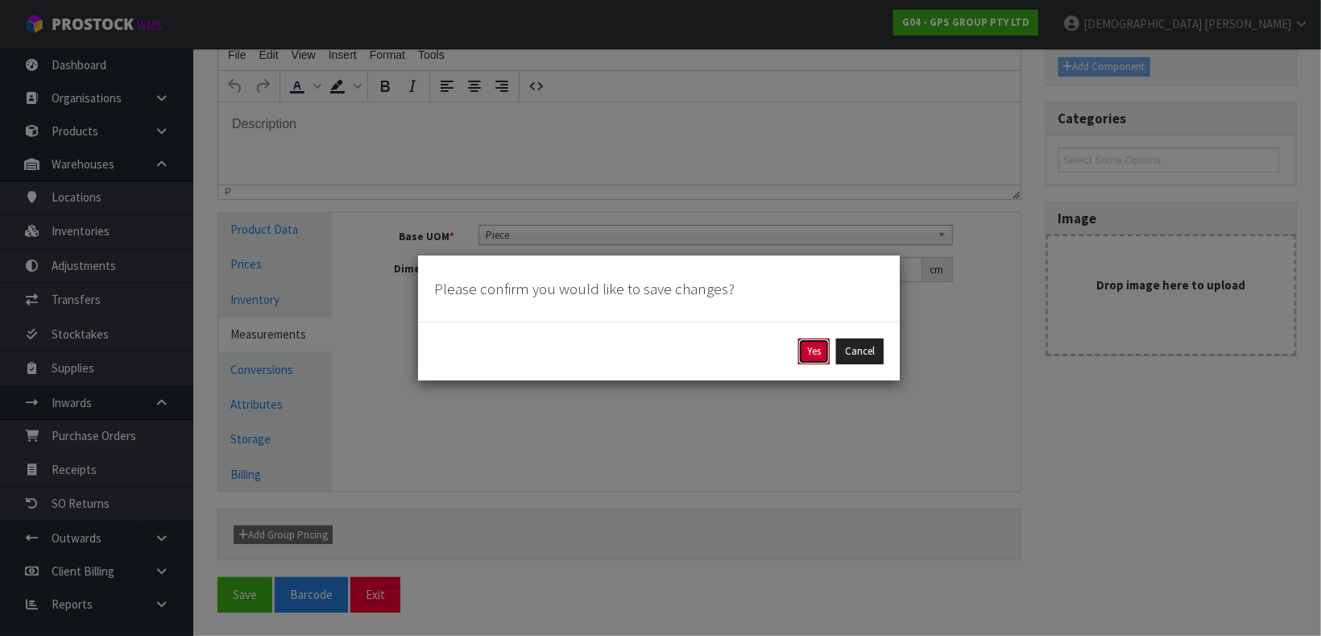
click button "Yes" at bounding box center [813, 351] width 31 height 26
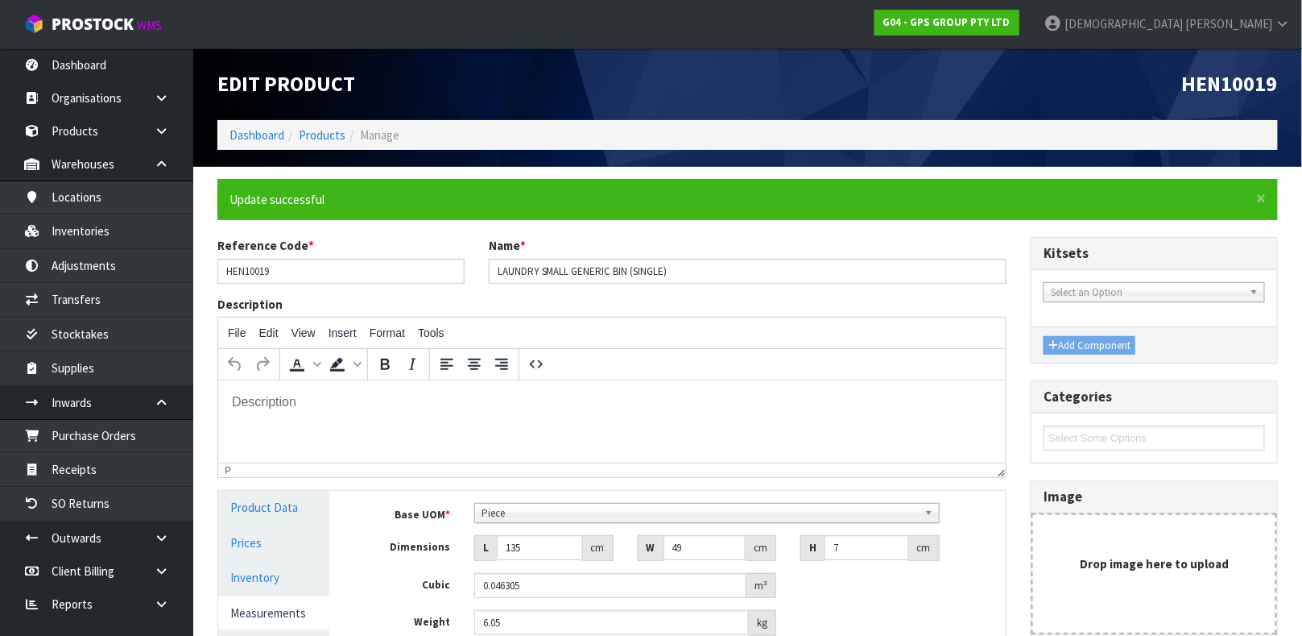
scroll to position [279, 0]
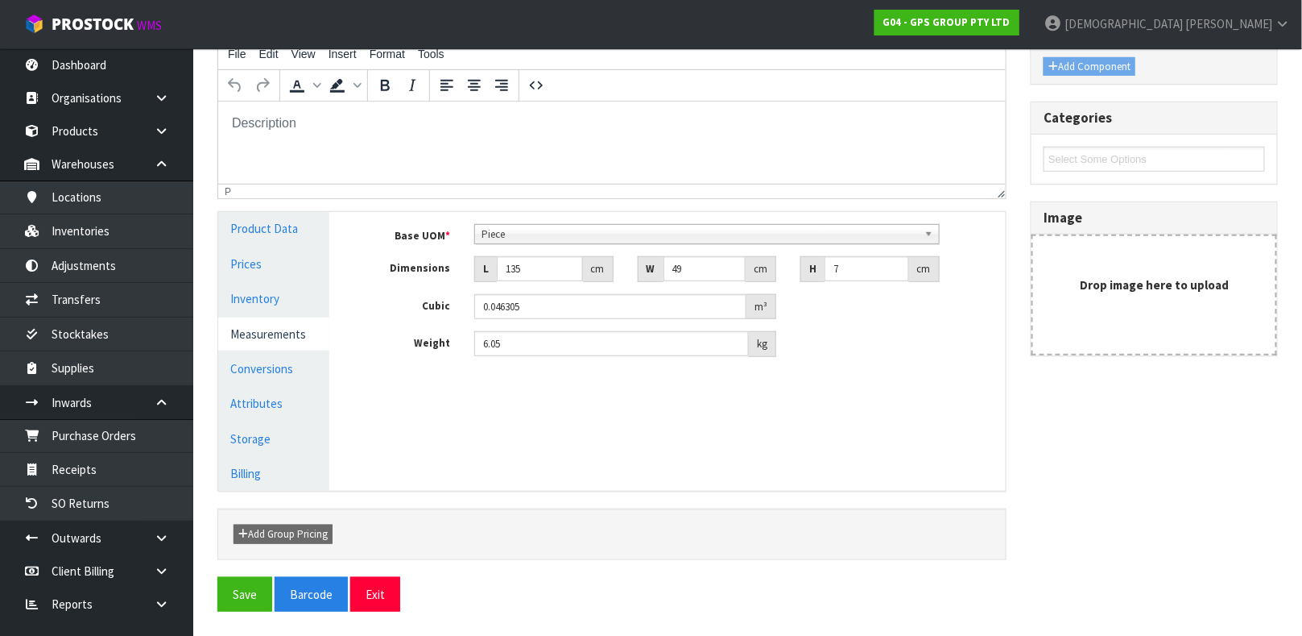
click at [591, 225] on span "Piece" at bounding box center [700, 234] width 437 height 19
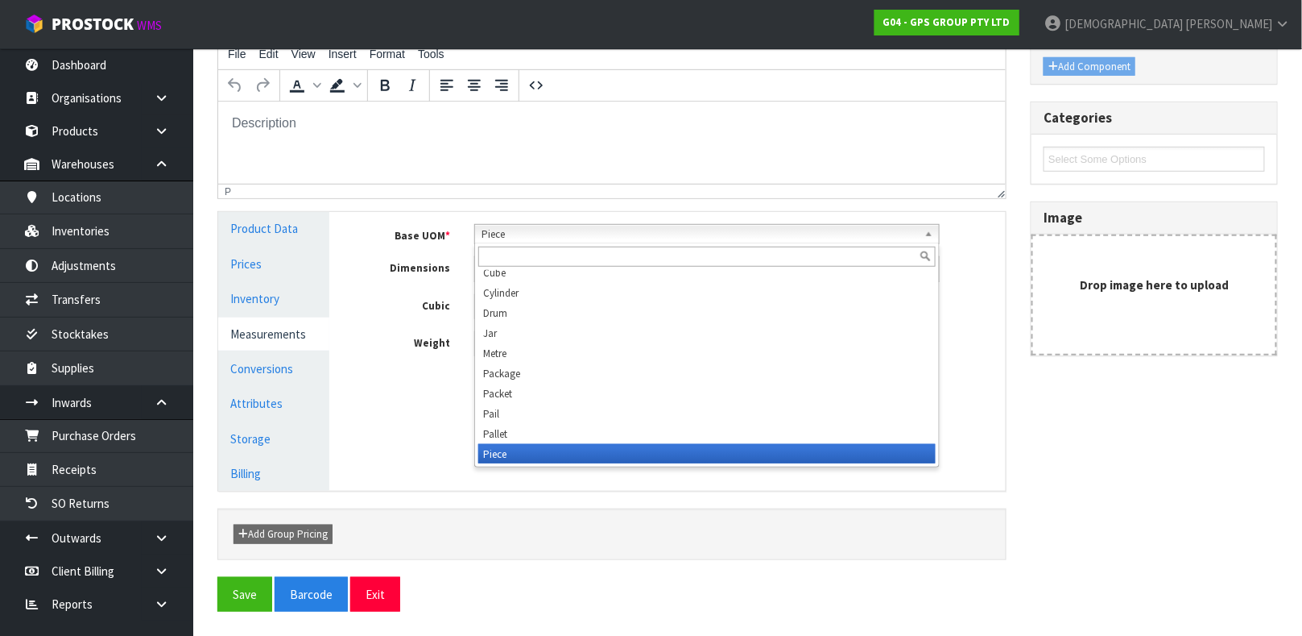
scroll to position [281, 0]
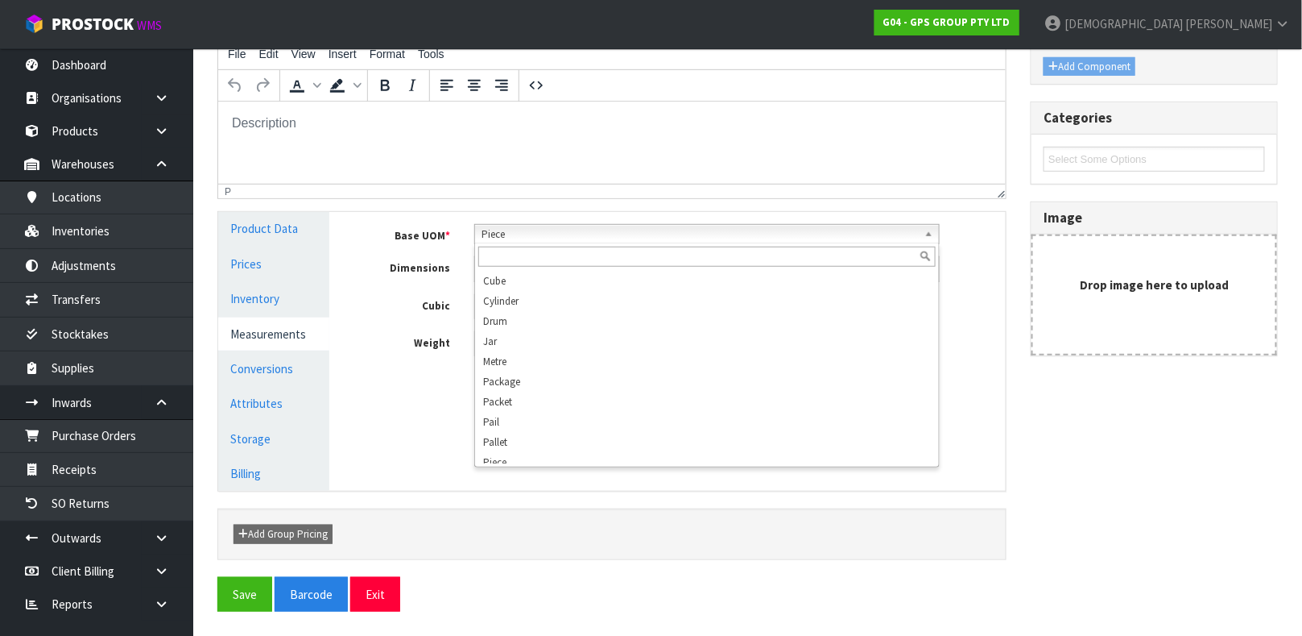
click at [582, 256] on input "text" at bounding box center [707, 256] width 458 height 20
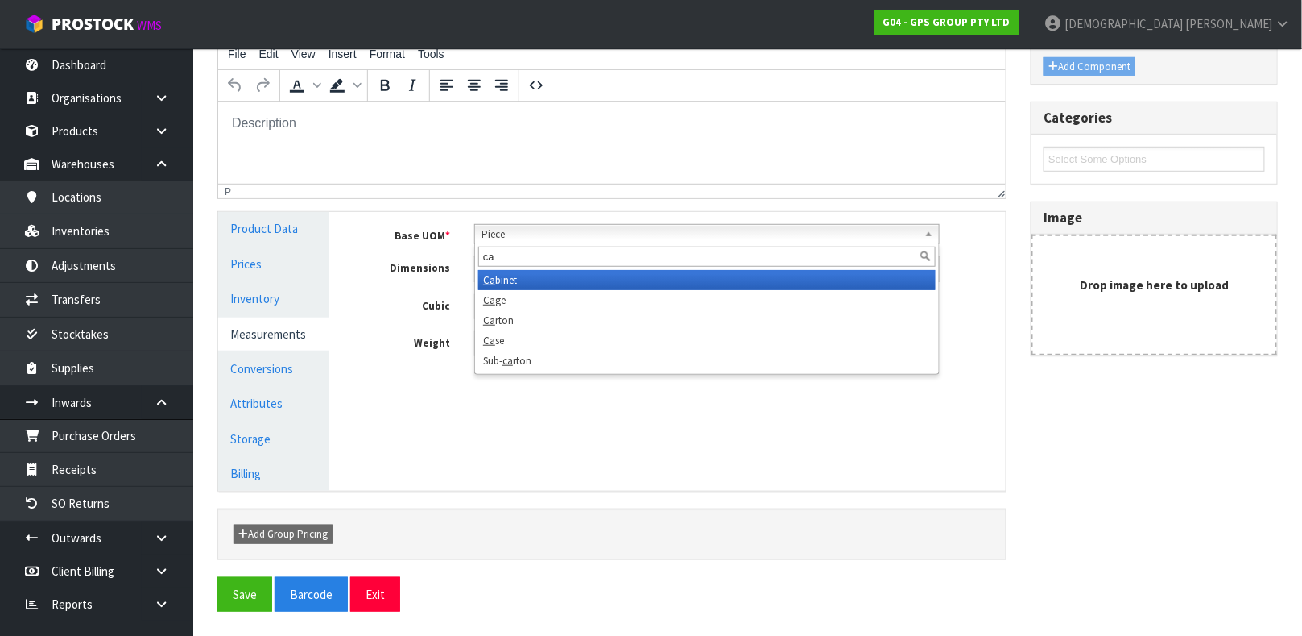
scroll to position [0, 0]
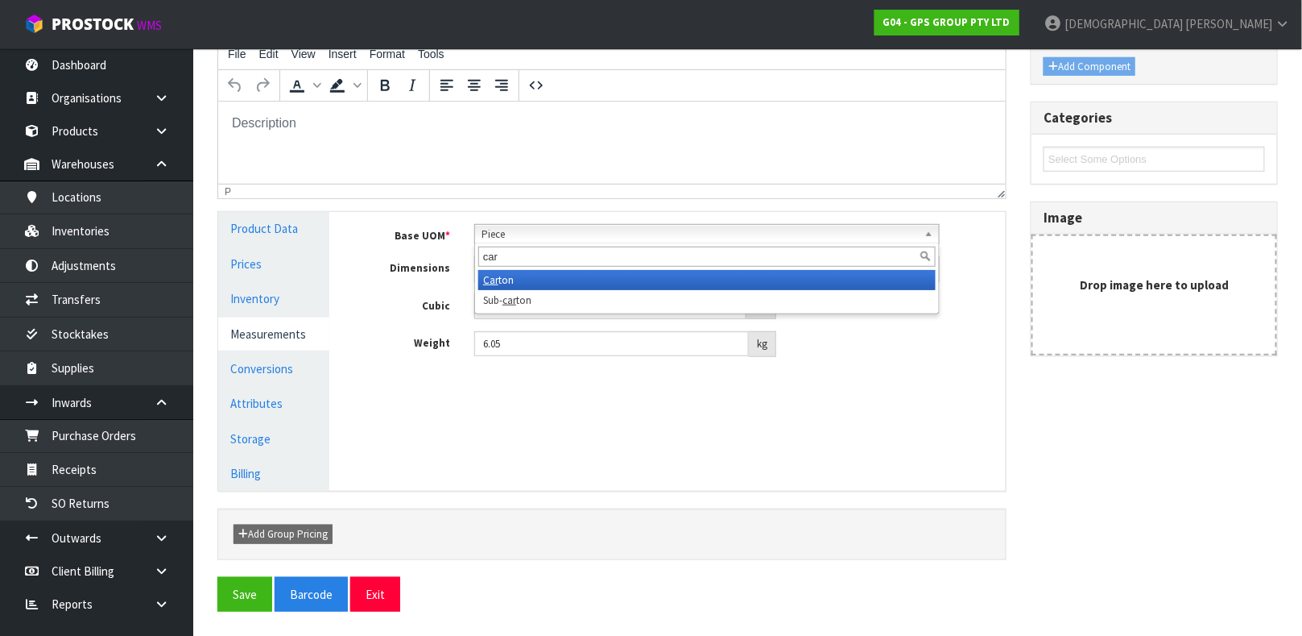
type input "car"
click at [582, 282] on li "Car ton" at bounding box center [707, 280] width 458 height 20
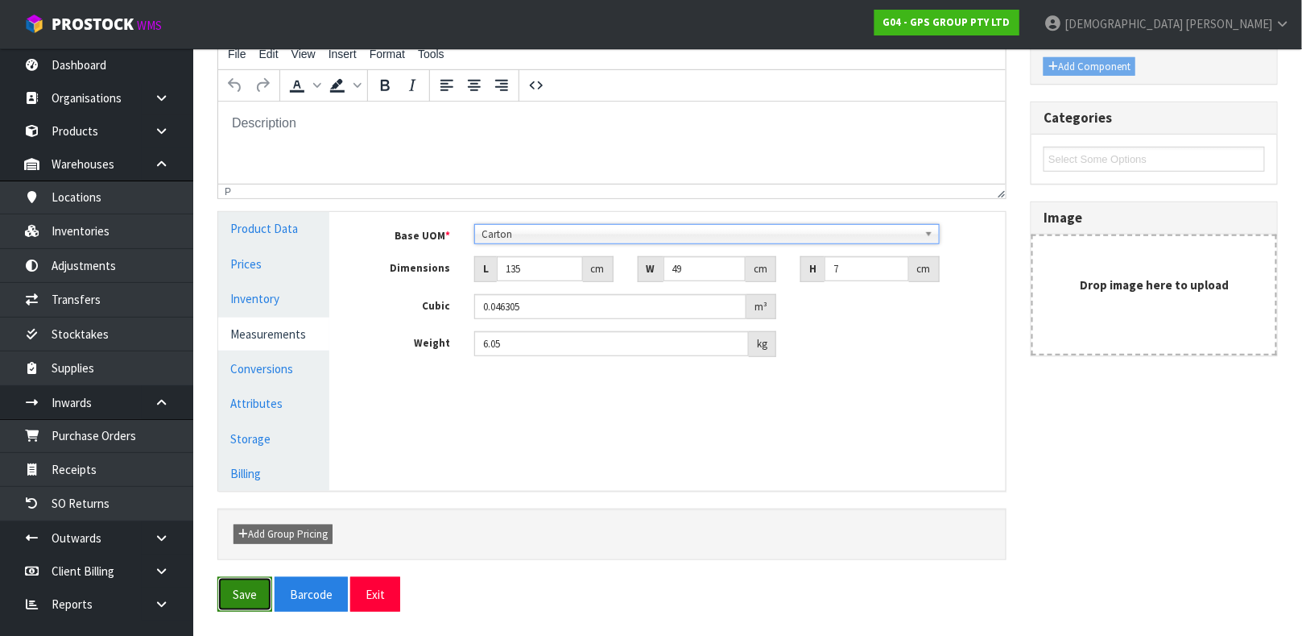
click at [246, 580] on button "Save" at bounding box center [244, 594] width 55 height 35
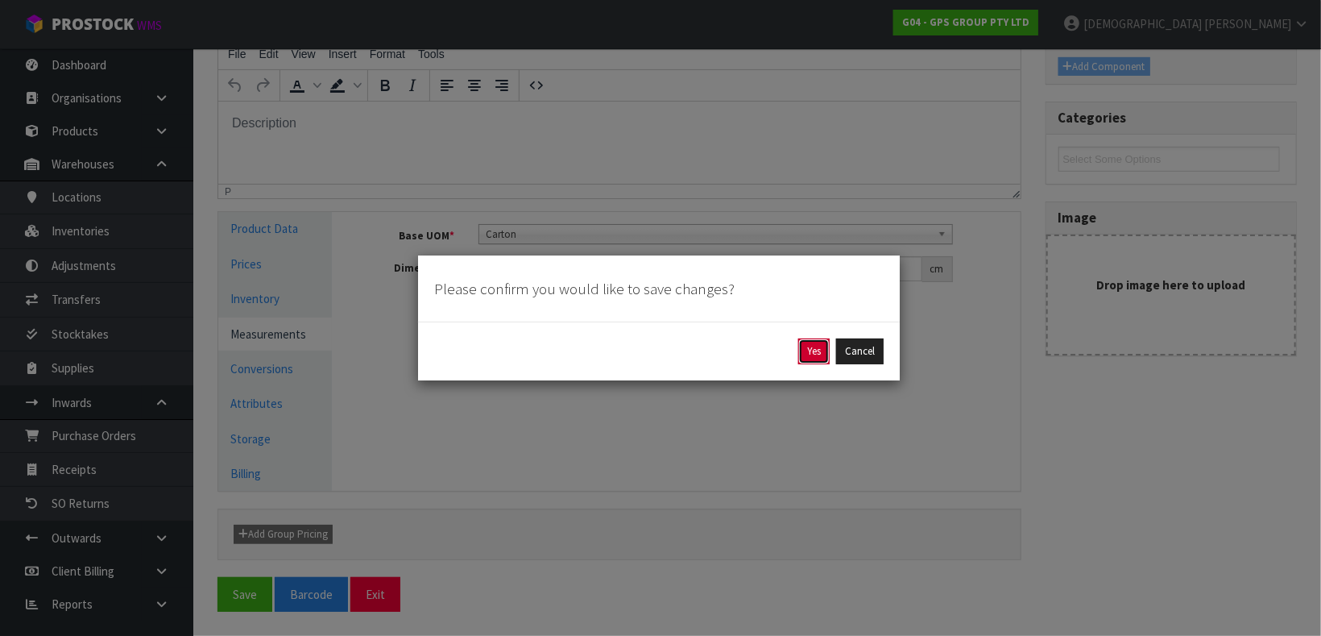
click at [816, 360] on button "Yes" at bounding box center [813, 351] width 31 height 26
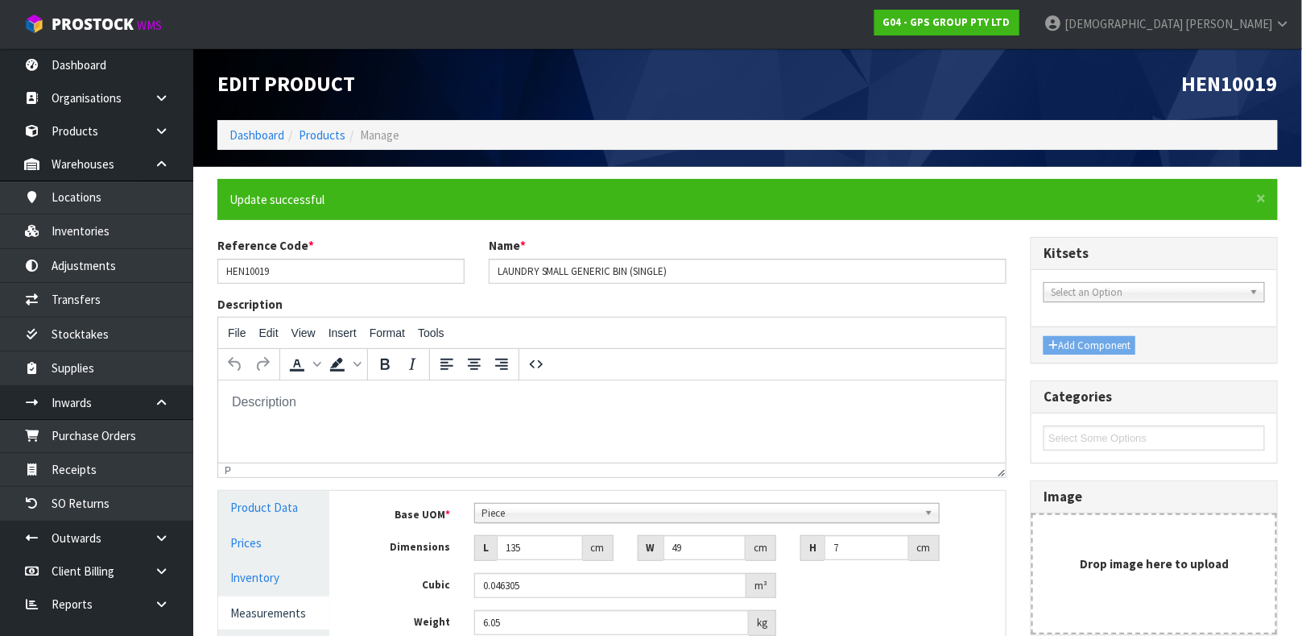
scroll to position [279, 0]
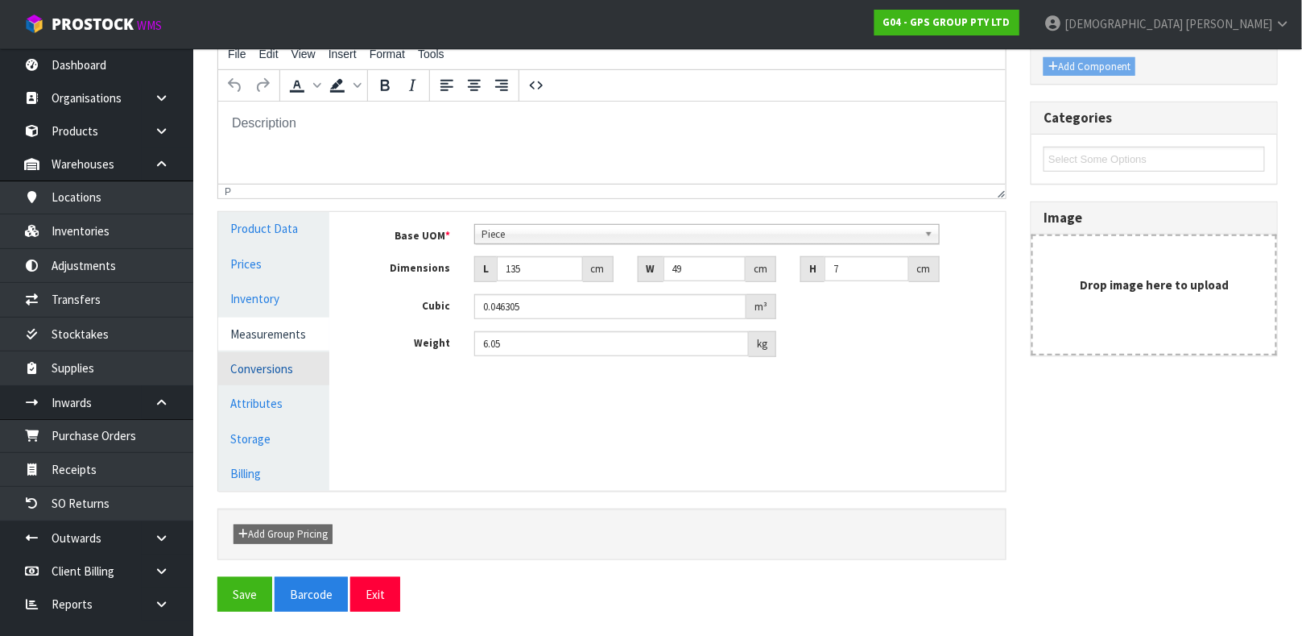
click at [245, 375] on link "Conversions" at bounding box center [273, 368] width 111 height 33
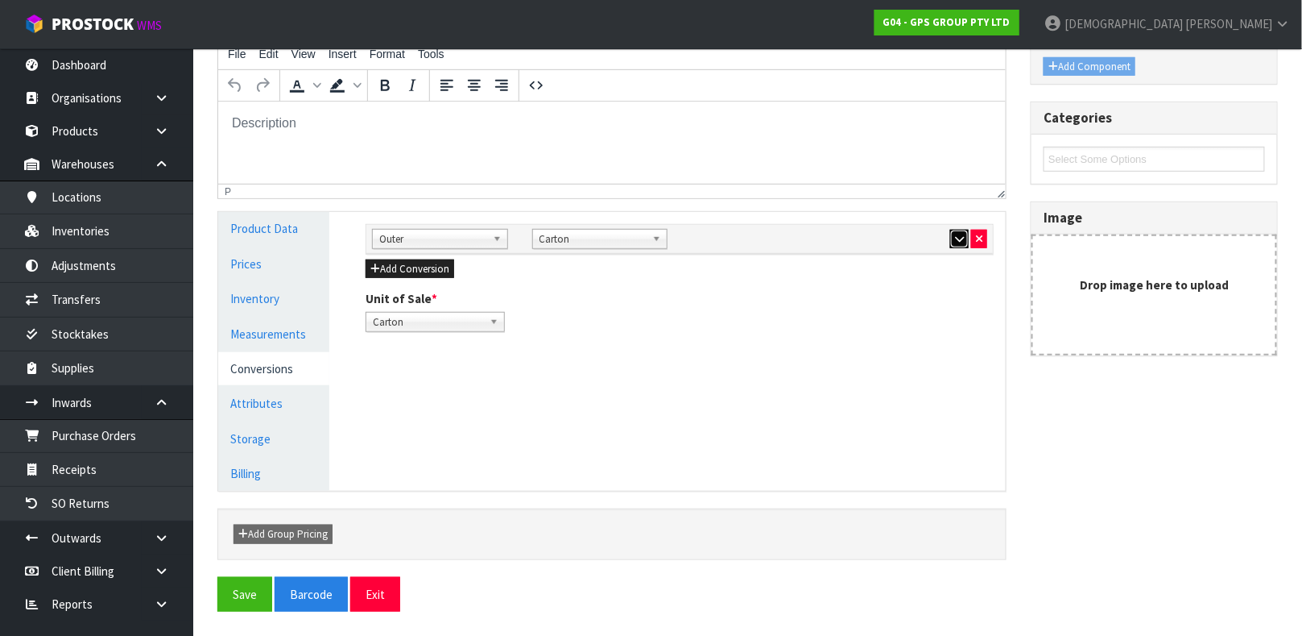
click at [951, 241] on button "button" at bounding box center [959, 239] width 19 height 19
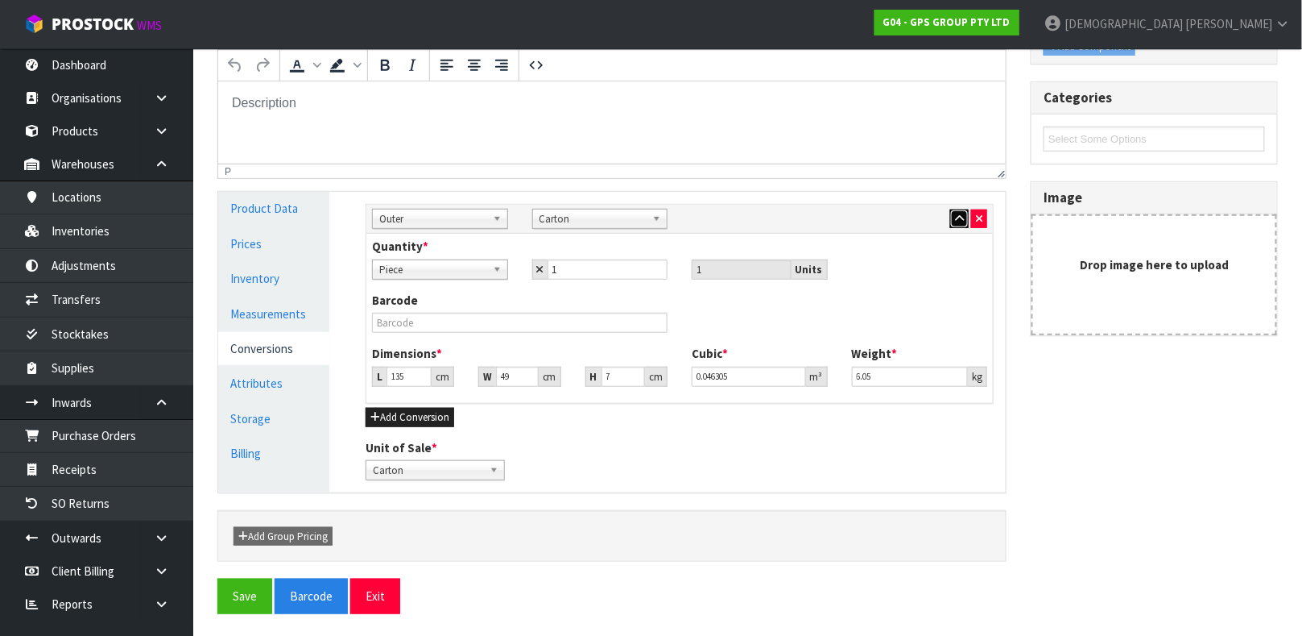
scroll to position [301, 0]
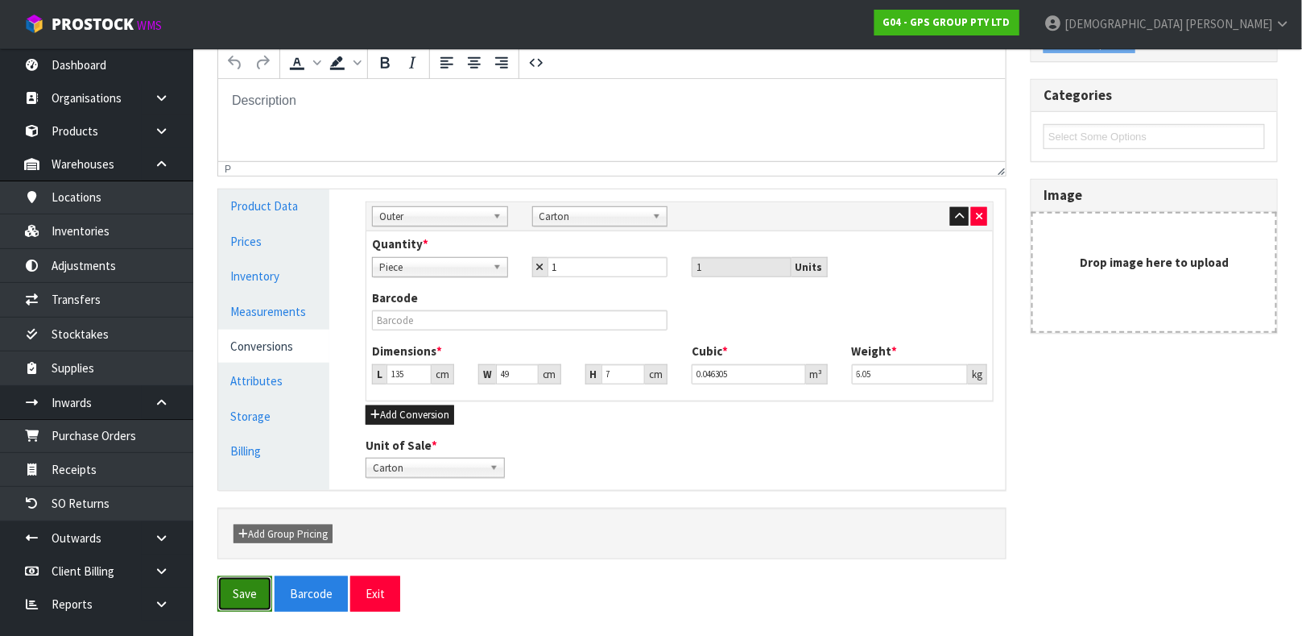
click at [239, 599] on button "Save" at bounding box center [244, 593] width 55 height 35
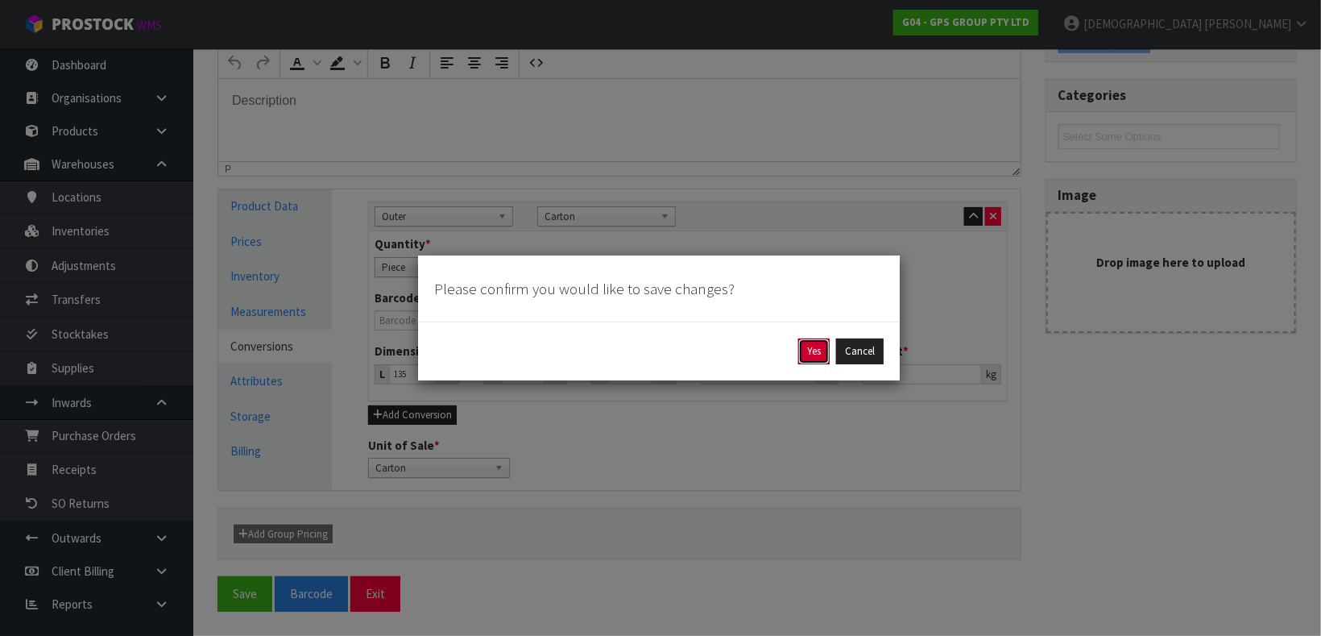
click button "Yes" at bounding box center [813, 351] width 31 height 26
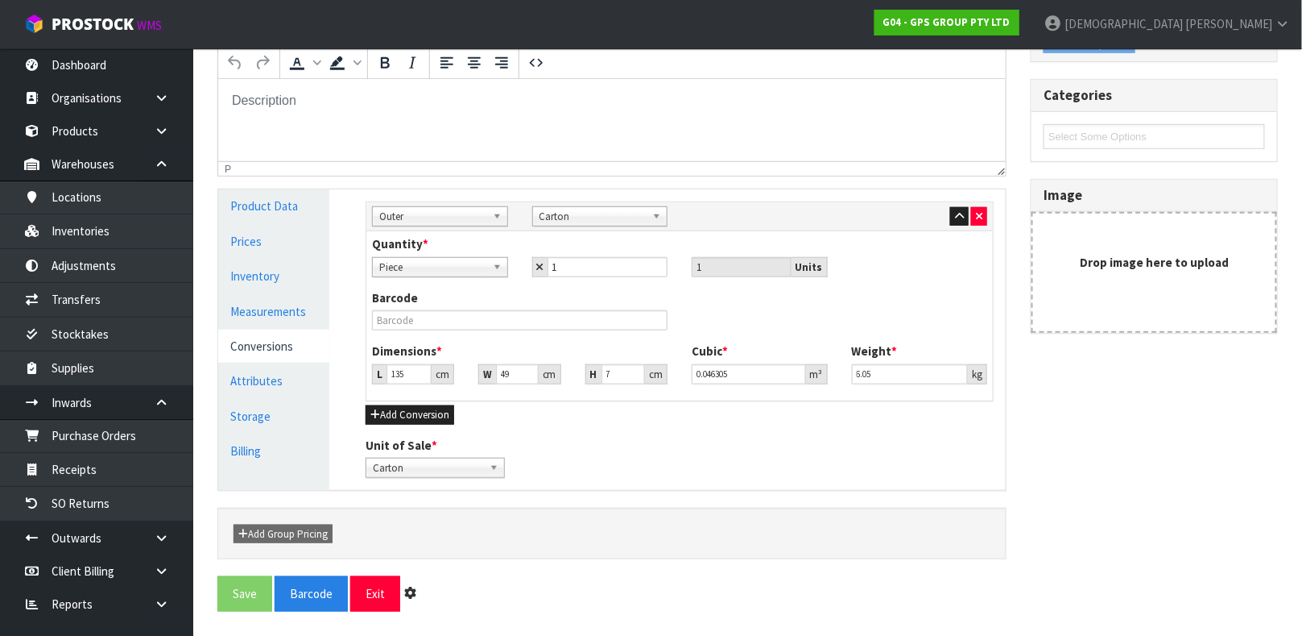
scroll to position [0, 0]
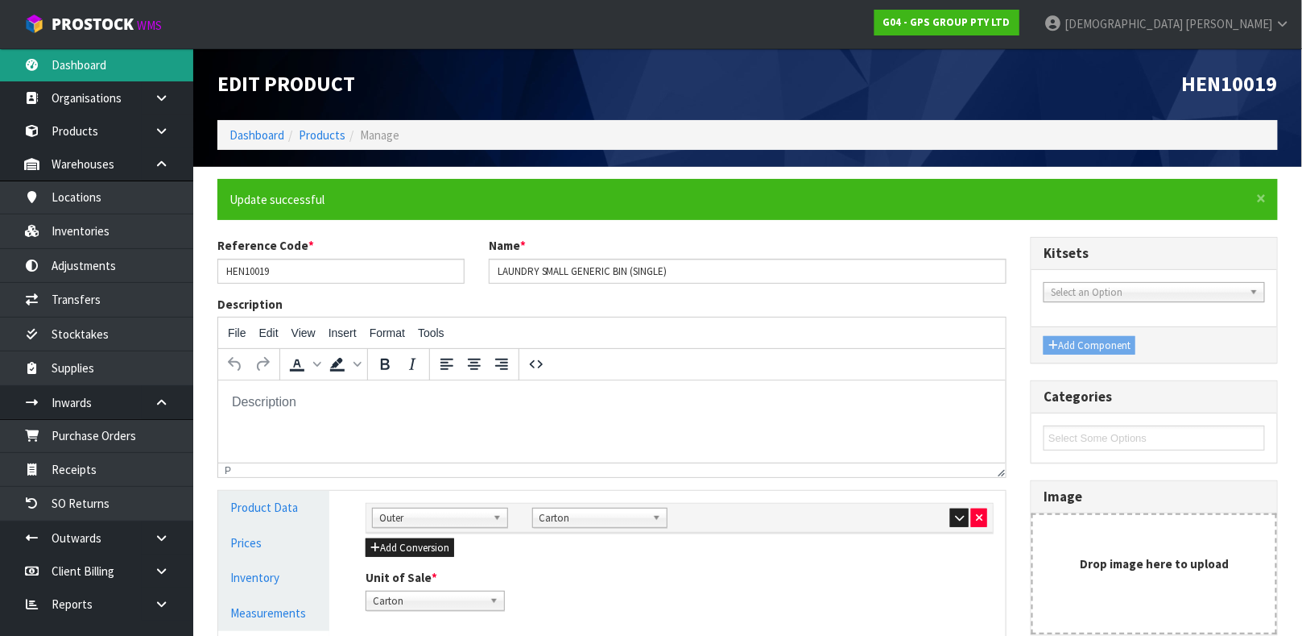
click at [41, 60] on link "Dashboard" at bounding box center [96, 64] width 193 height 33
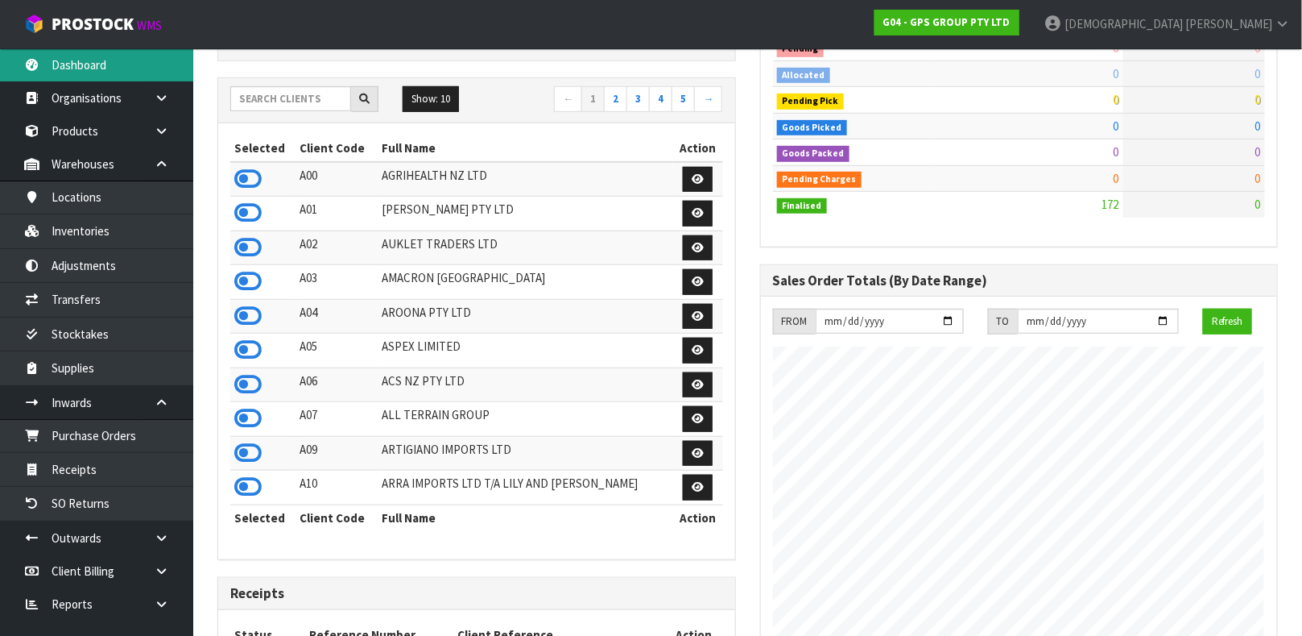
scroll to position [986, 542]
